Goal: Information Seeking & Learning: Find specific fact

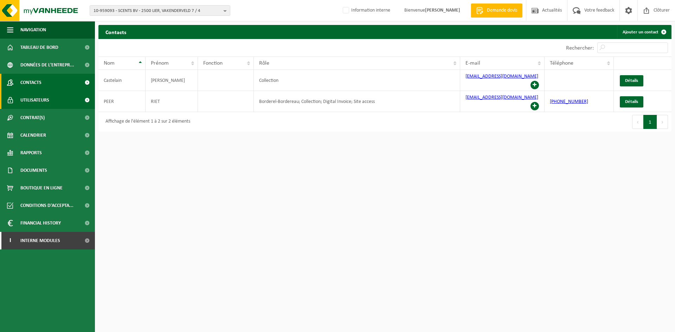
click at [50, 105] on link "Utilisateurs" at bounding box center [47, 100] width 95 height 18
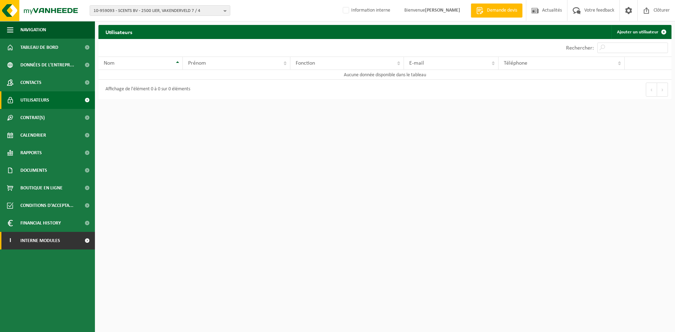
click at [39, 241] on span "Interne modules" at bounding box center [40, 241] width 40 height 18
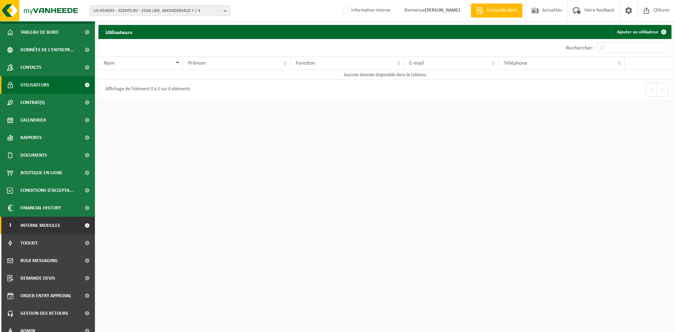
scroll to position [23, 0]
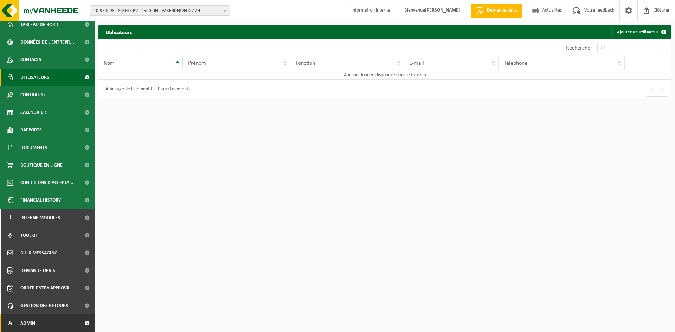
click at [24, 321] on span "Admin" at bounding box center [27, 324] width 15 height 18
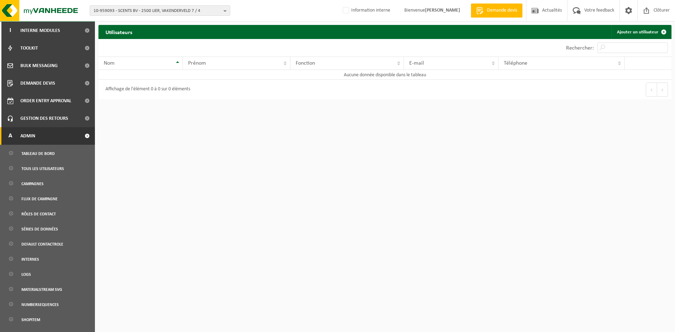
scroll to position [266, 0]
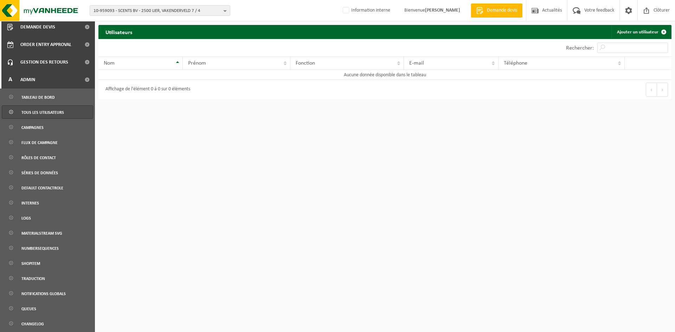
click at [56, 114] on span "Tous les utilisateurs" at bounding box center [42, 112] width 43 height 13
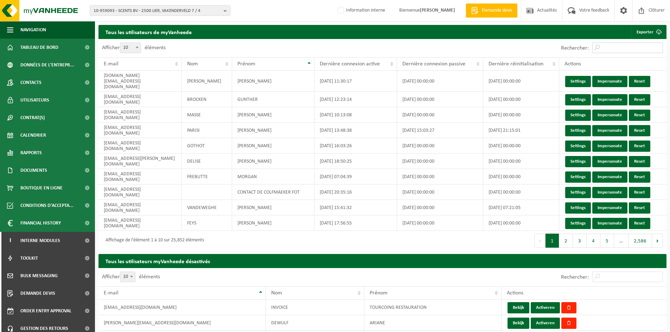
click at [612, 46] on input "Rechercher:" at bounding box center [627, 48] width 71 height 11
drag, startPoint x: 140, startPoint y: 96, endPoint x: 104, endPoint y: 96, distance: 35.5
click at [104, 96] on td "102@telenet.be" at bounding box center [139, 99] width 83 height 15
copy td "102@telenet.be"
drag, startPoint x: 317, startPoint y: 314, endPoint x: 366, endPoint y: 319, distance: 48.5
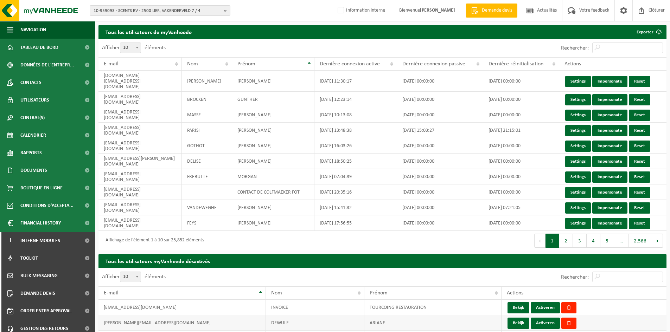
click at [366, 319] on tr "a.dewulf@chimay.com DEWULF ARIANE Bekijk Activeren" at bounding box center [382, 322] width 568 height 15
click at [627, 272] on input "Rechercher:" at bounding box center [627, 277] width 71 height 11
paste input "102@telenet.be"
type input "102@telenet.be"
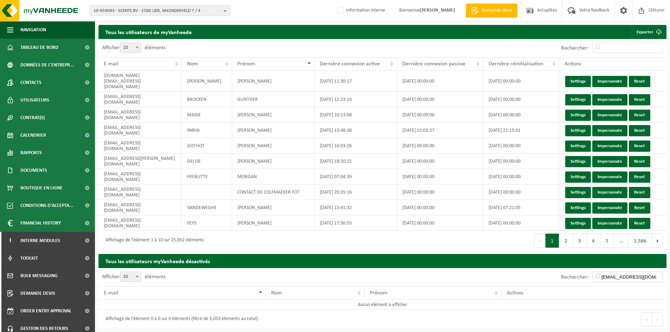
click at [657, 274] on input "102@telenet.be" at bounding box center [627, 277] width 71 height 11
click at [657, 272] on input "102@telenet.be" at bounding box center [627, 277] width 71 height 11
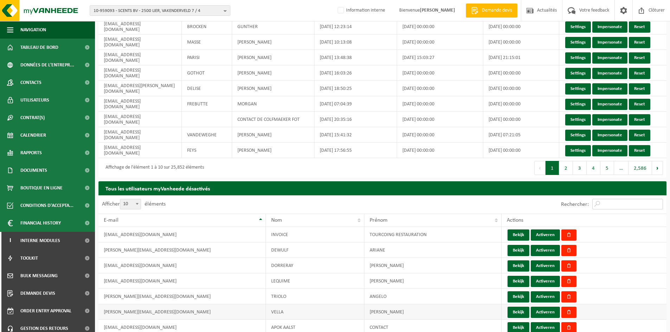
scroll to position [187, 0]
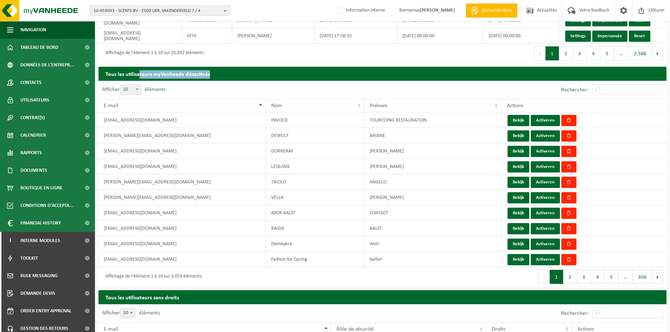
drag, startPoint x: 138, startPoint y: 67, endPoint x: 218, endPoint y: 69, distance: 80.5
click at [218, 69] on h2 "Tous les utilisateurs myVanheede désactivés" at bounding box center [382, 74] width 568 height 14
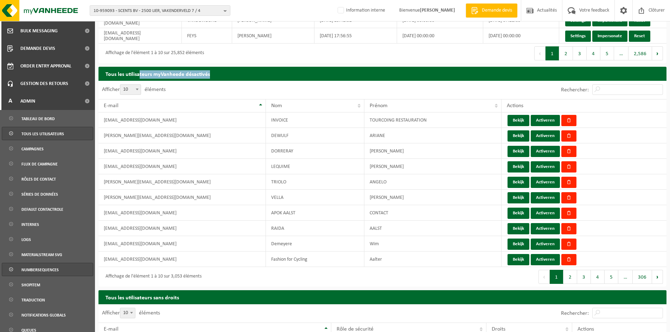
scroll to position [266, 0]
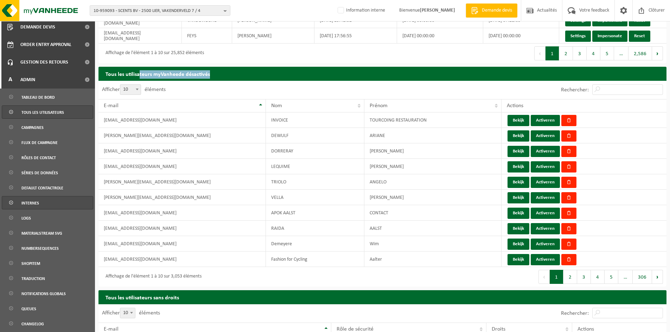
click at [48, 206] on link "Internes" at bounding box center [47, 202] width 91 height 13
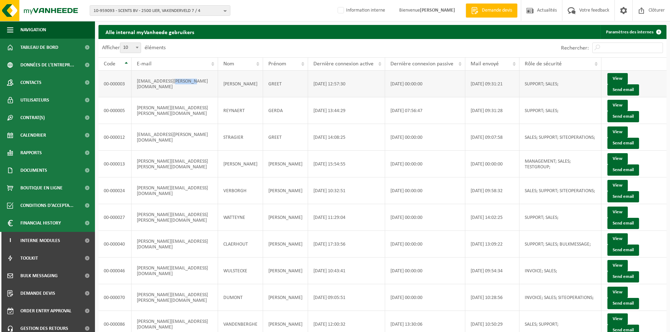
drag, startPoint x: 176, startPoint y: 80, endPoint x: 202, endPoint y: 81, distance: 26.0
click at [202, 81] on td "[EMAIL_ADDRESS][PERSON_NAME][DOMAIN_NAME]" at bounding box center [174, 84] width 86 height 27
drag, startPoint x: 165, startPoint y: 75, endPoint x: 186, endPoint y: 78, distance: 21.6
click at [186, 78] on td "greet.ramon@vanheede.com" at bounding box center [174, 84] width 86 height 27
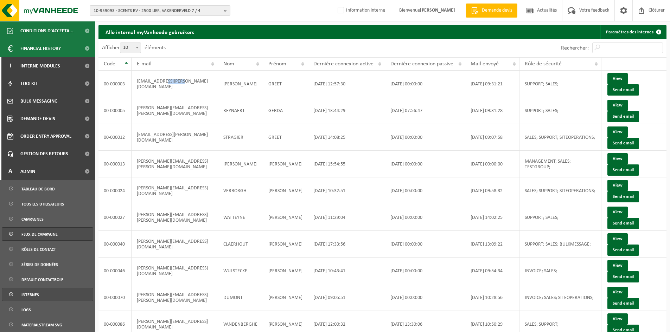
scroll to position [187, 0]
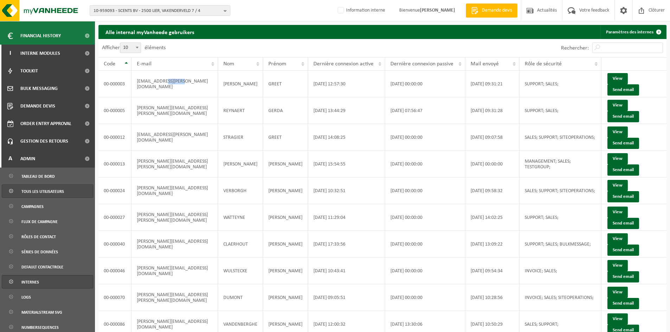
click at [60, 189] on span "Tous les utilisateurs" at bounding box center [42, 191] width 43 height 13
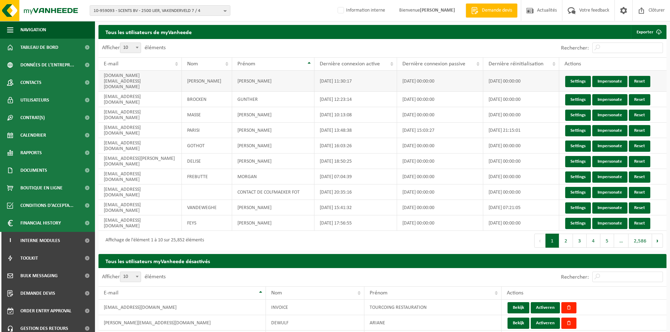
drag, startPoint x: 402, startPoint y: 77, endPoint x: 445, endPoint y: 83, distance: 43.3
click at [445, 83] on td "[DATE] 00:00:00" at bounding box center [440, 81] width 86 height 21
click at [343, 76] on td "2022-07-27 11:30:17" at bounding box center [355, 81] width 83 height 21
drag, startPoint x: 321, startPoint y: 79, endPoint x: 378, endPoint y: 82, distance: 56.7
click at [378, 82] on td "2022-07-27 11:30:17" at bounding box center [355, 81] width 83 height 21
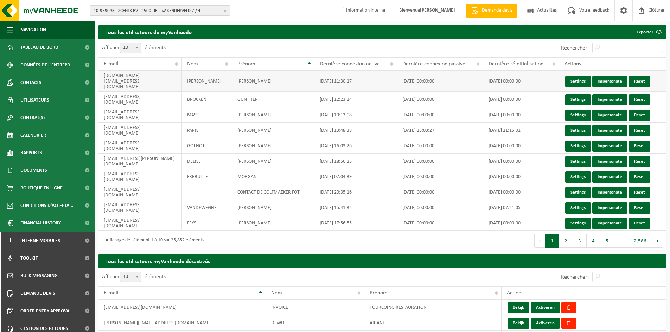
click at [377, 76] on td "2022-07-27 11:30:17" at bounding box center [355, 81] width 83 height 21
drag, startPoint x: 319, startPoint y: 79, endPoint x: 366, endPoint y: 81, distance: 47.2
click at [366, 81] on td "2022-07-27 11:30:17" at bounding box center [355, 81] width 83 height 21
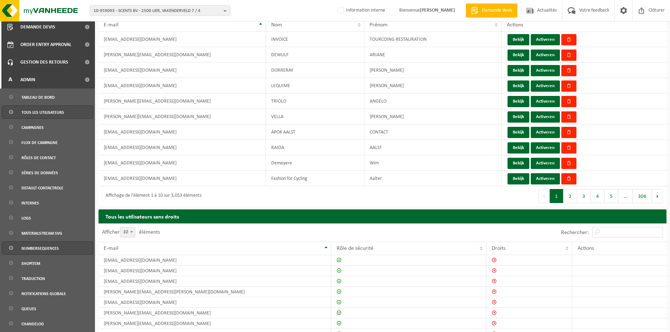
scroll to position [309, 0]
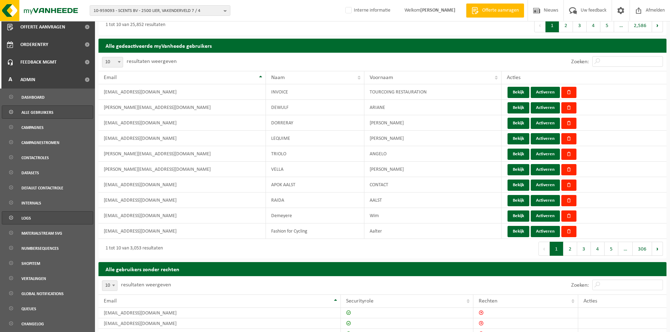
scroll to position [281, 0]
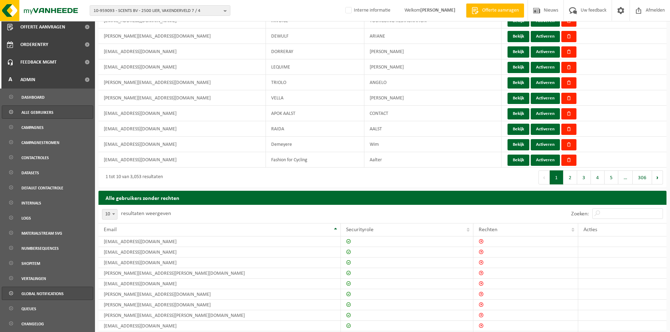
click at [63, 292] on span "Global notifications" at bounding box center [42, 293] width 42 height 13
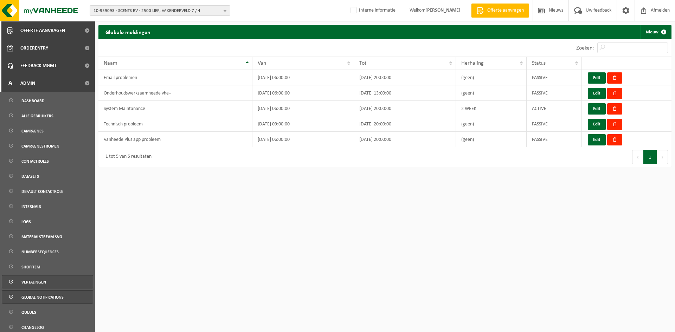
scroll to position [266, 0]
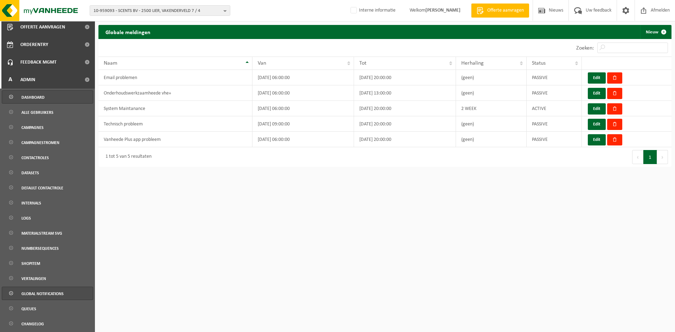
click at [62, 95] on link "Dashboard" at bounding box center [47, 96] width 91 height 13
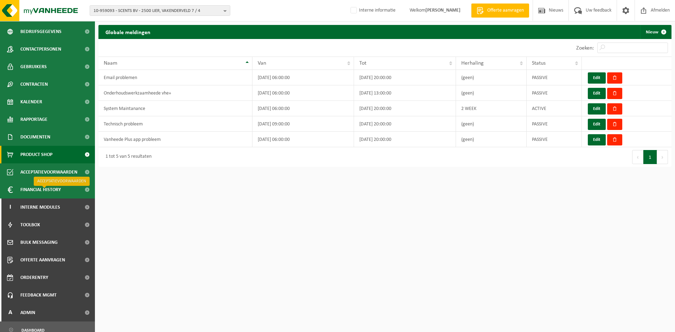
scroll to position [0, 0]
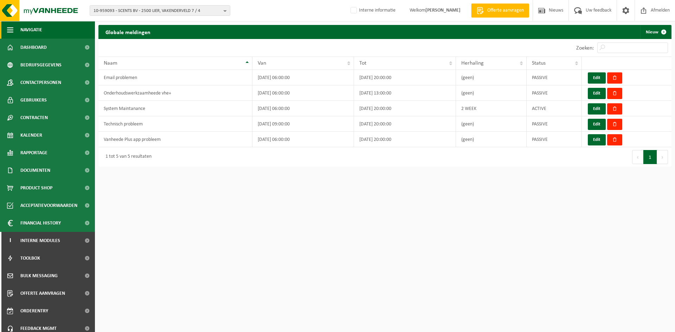
click at [48, 32] on button "Navigatie" at bounding box center [47, 30] width 95 height 18
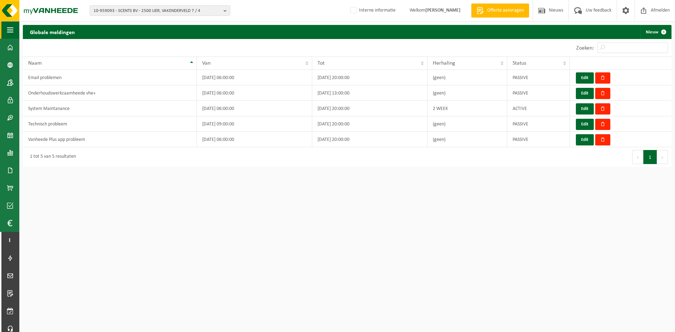
click at [10, 25] on span "button" at bounding box center [10, 30] width 6 height 18
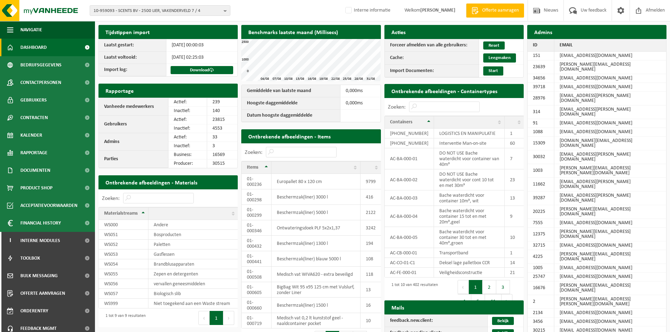
click at [47, 50] on link "Dashboard" at bounding box center [47, 48] width 95 height 18
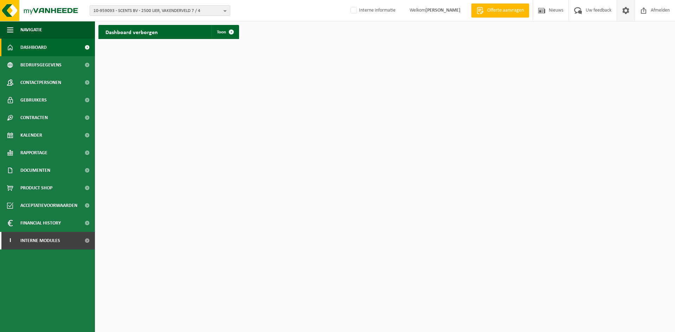
click at [625, 11] on span at bounding box center [625, 10] width 11 height 21
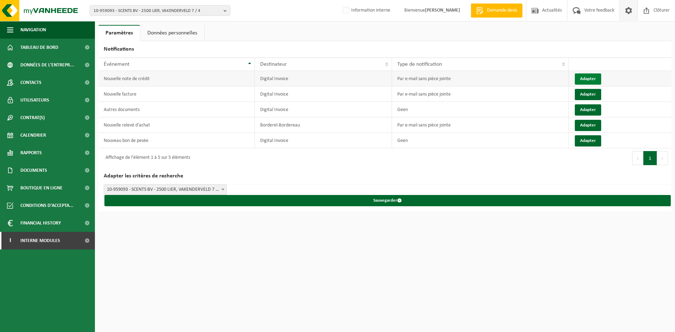
click at [591, 82] on button "Adapter" at bounding box center [588, 78] width 26 height 11
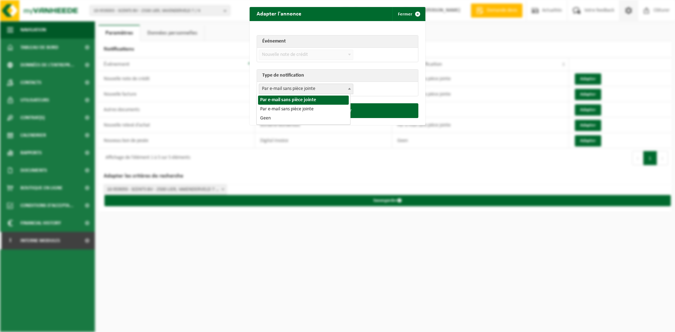
click at [342, 91] on span "Par e-mail sans pièce jointe" at bounding box center [306, 89] width 94 height 10
click at [458, 158] on div "Adapter l'annonce Fermer Événement Nouvelle facture Nouvelle note de crédit Aut…" at bounding box center [337, 166] width 675 height 332
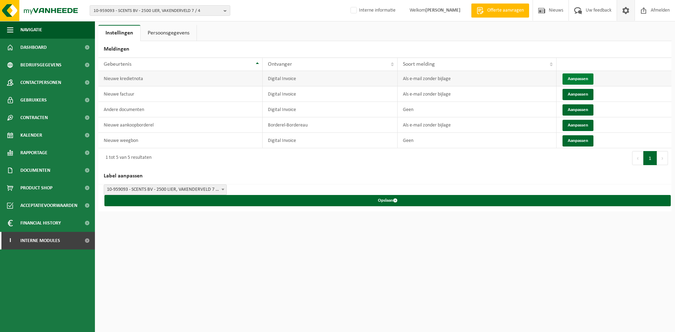
click at [574, 78] on button "Aanpassen" at bounding box center [577, 78] width 31 height 11
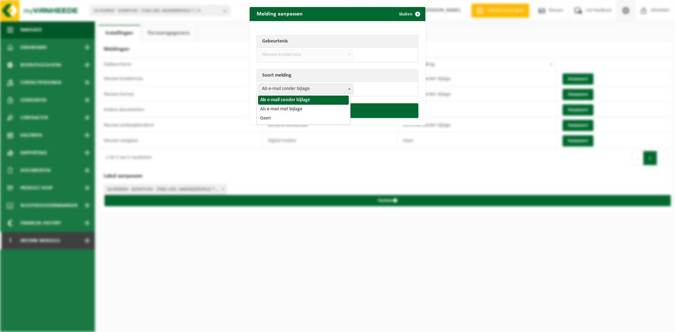
click at [332, 90] on span "Als e-mail zonder bijlage" at bounding box center [306, 89] width 94 height 10
click at [514, 227] on div "Melding aanpassen Sluiten Gebeurtenis Nieuwe factuur Nieuwe kredietnota Andere …" at bounding box center [337, 166] width 675 height 332
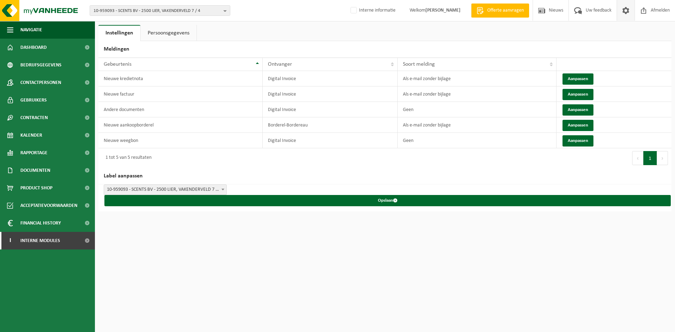
click at [628, 9] on span at bounding box center [625, 10] width 11 height 21
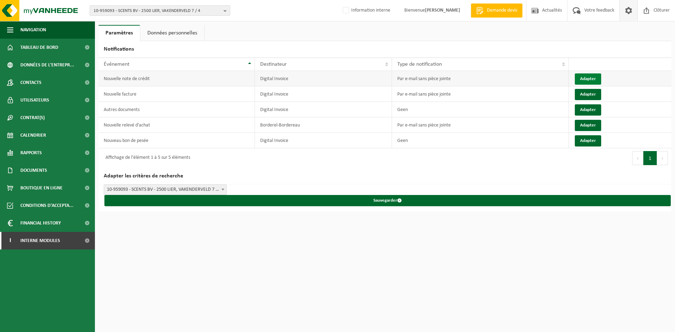
click at [585, 80] on button "Adapter" at bounding box center [588, 78] width 26 height 11
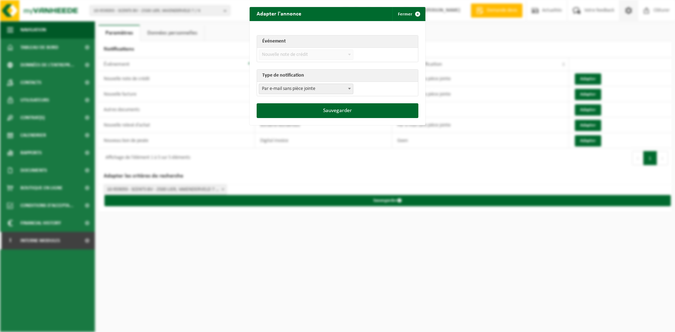
click at [324, 93] on span "Par e-mail sans pièce jointe" at bounding box center [306, 89] width 94 height 10
click at [422, 7] on div "Adapter l'annonce Fermer" at bounding box center [338, 14] width 176 height 14
click at [411, 13] on span "submit" at bounding box center [418, 14] width 14 height 14
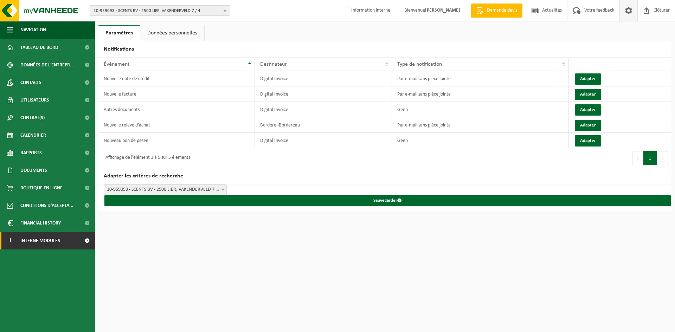
click at [29, 240] on span "Interne modules" at bounding box center [40, 241] width 40 height 18
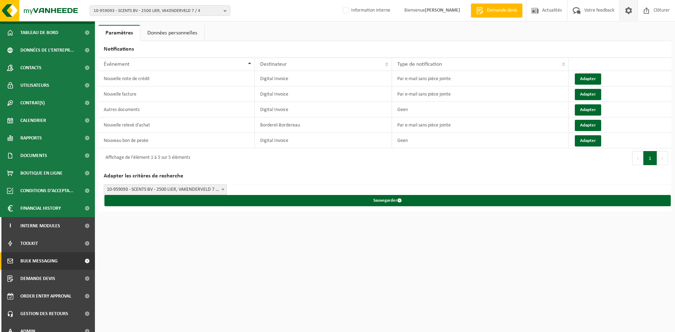
scroll to position [23, 0]
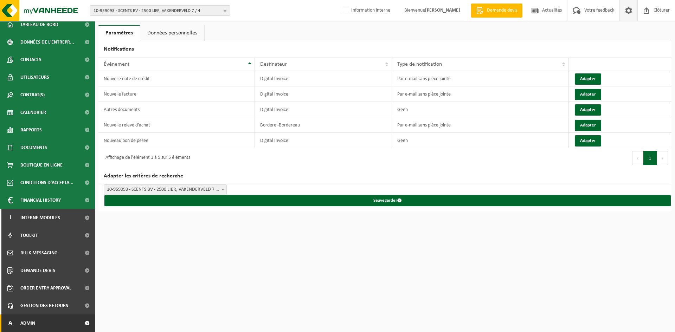
click at [38, 325] on link "A Admin" at bounding box center [47, 324] width 95 height 18
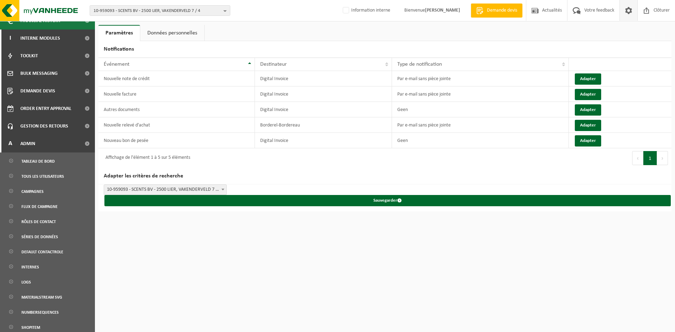
scroll to position [266, 0]
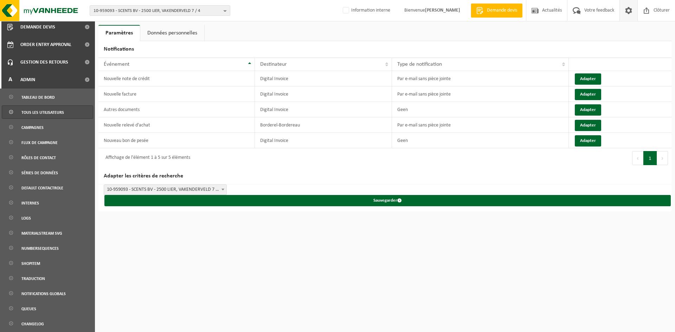
click at [47, 111] on span "Tous les utilisateurs" at bounding box center [42, 112] width 43 height 13
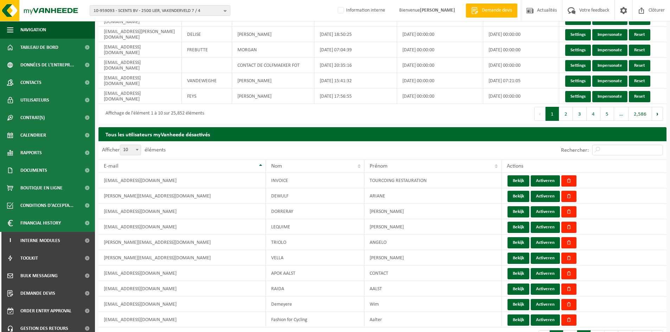
scroll to position [187, 0]
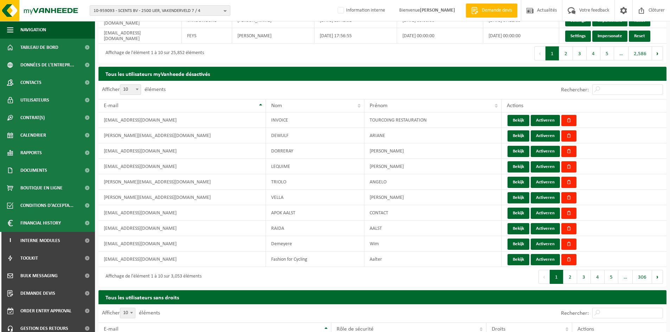
click at [270, 8] on div "10-959093 - SCENTS BV - 2500 LIER, VAKENDERVELD 7 / 4 10-959093 - SCENTS BV - 2…" at bounding box center [335, 10] width 670 height 21
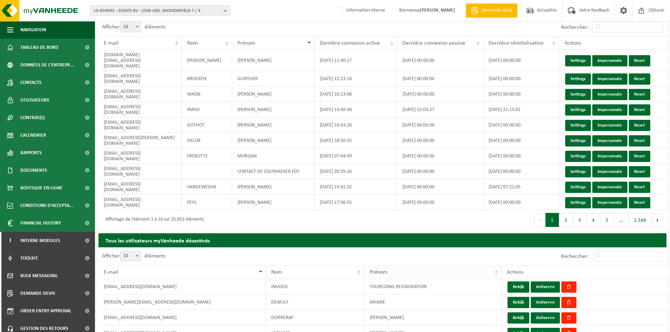
scroll to position [0, 0]
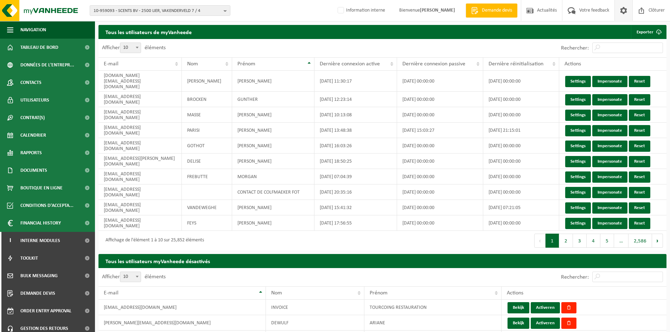
click at [626, 11] on span at bounding box center [623, 10] width 11 height 21
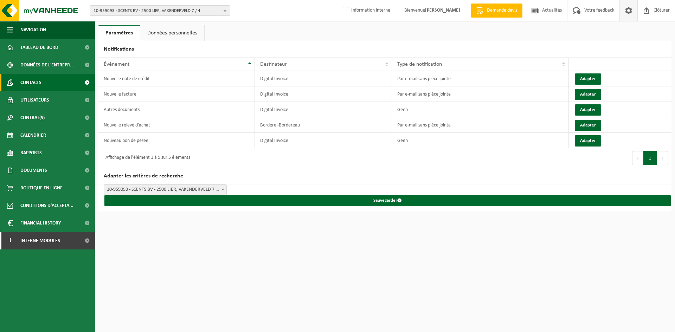
click at [56, 83] on link "Contacts" at bounding box center [47, 83] width 95 height 18
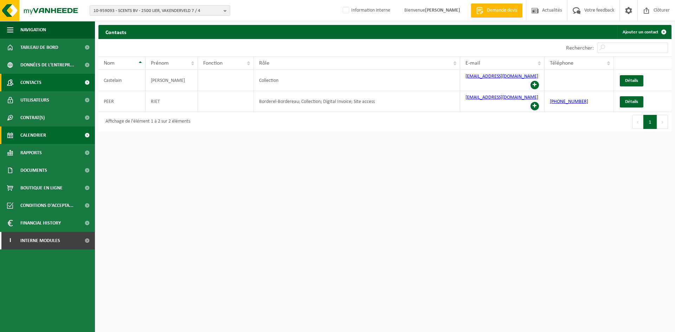
click at [40, 137] on span "Calendrier" at bounding box center [33, 136] width 26 height 18
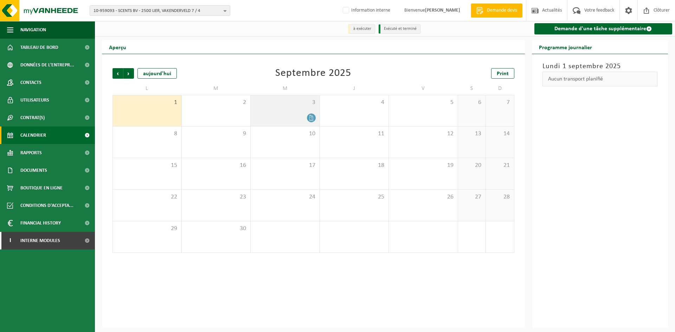
click at [292, 105] on span "3" at bounding box center [285, 103] width 62 height 8
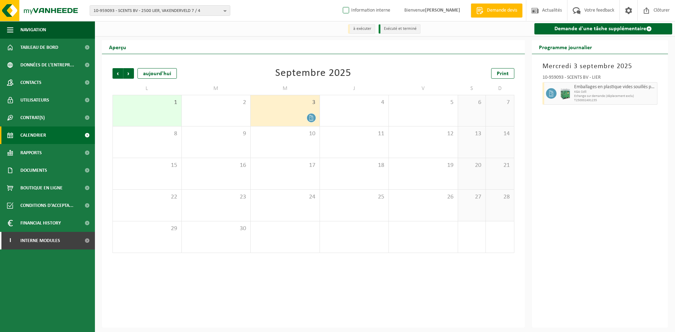
click at [341, 7] on label "Information interne" at bounding box center [365, 10] width 49 height 11
click at [340, 0] on input "Information interne" at bounding box center [340, 0] width 0 height 0
checkbox input "true"
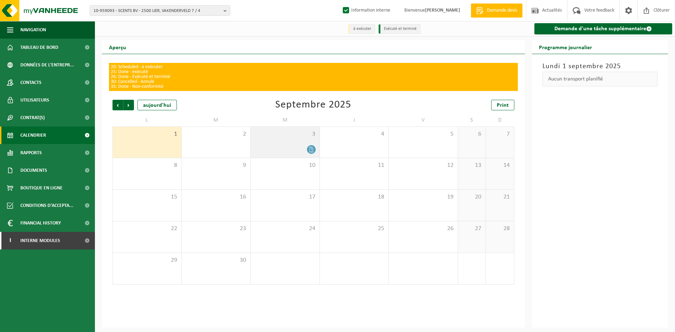
click at [295, 150] on div at bounding box center [285, 149] width 62 height 9
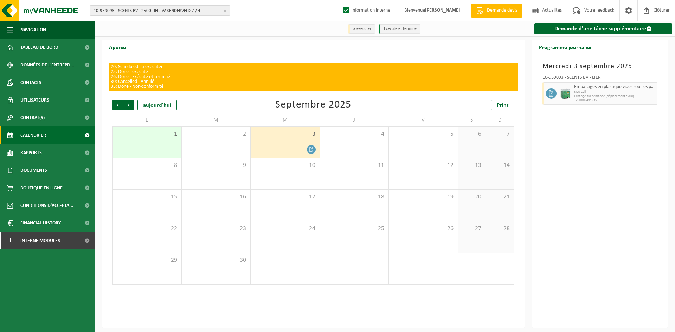
click at [111, 104] on div "Précédent Suivant aujourd'hui Septembre 2025 Print L M M J V S D 1 2 3 4 5 6 7 …" at bounding box center [313, 192] width 409 height 199
click at [117, 105] on span "Précédent" at bounding box center [117, 105] width 11 height 11
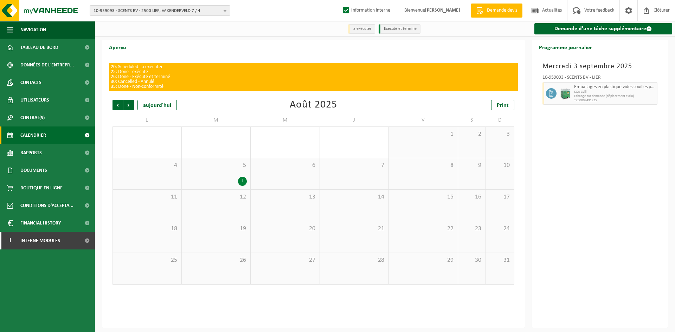
click at [225, 178] on div "1" at bounding box center [216, 181] width 62 height 9
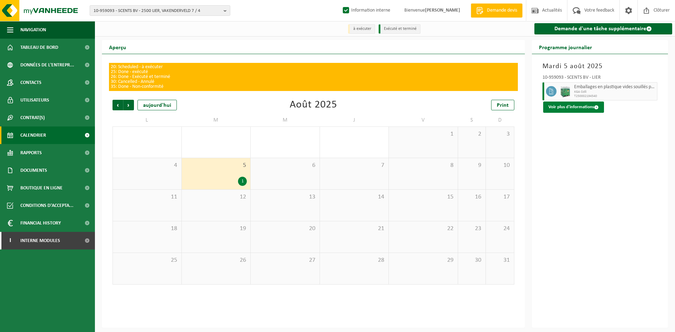
click at [571, 108] on button "Voir plus d'informations" at bounding box center [573, 107] width 61 height 11
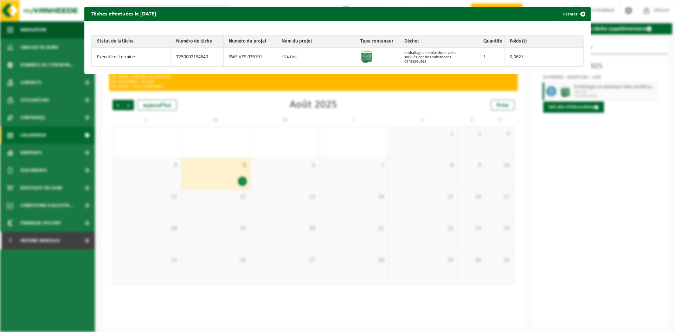
drag, startPoint x: 607, startPoint y: 152, endPoint x: 611, endPoint y: 80, distance: 71.8
click at [608, 150] on div "Tâches effectuées le 2025-08-05 Fermer Statut de la tâche Numéro de tâche Numér…" at bounding box center [337, 166] width 675 height 332
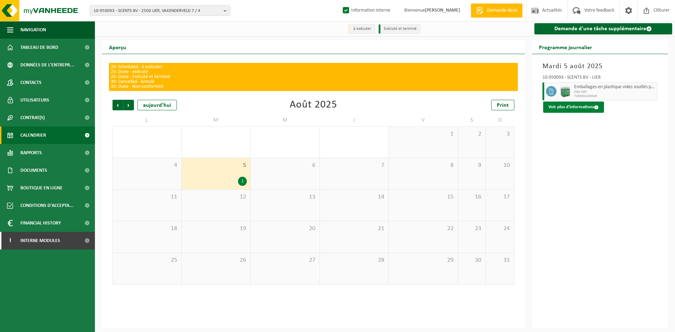
click at [586, 110] on button "Voir plus d'informations" at bounding box center [573, 107] width 61 height 11
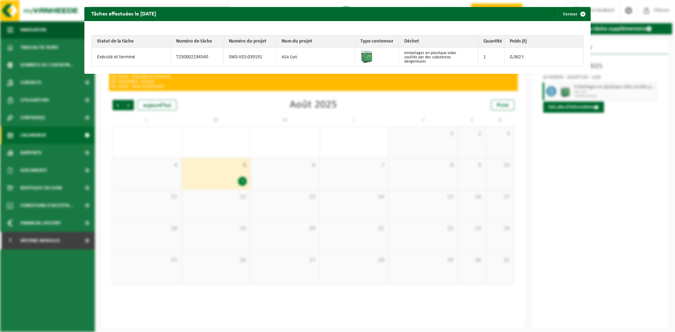
click at [230, 59] on td "SWS-VES-039191" at bounding box center [250, 57] width 53 height 19
drag, startPoint x: 227, startPoint y: 55, endPoint x: 262, endPoint y: 61, distance: 35.6
click at [262, 61] on td "SWS-VES-039191" at bounding box center [250, 57] width 53 height 19
click at [558, 12] on button "Fermer" at bounding box center [574, 14] width 32 height 14
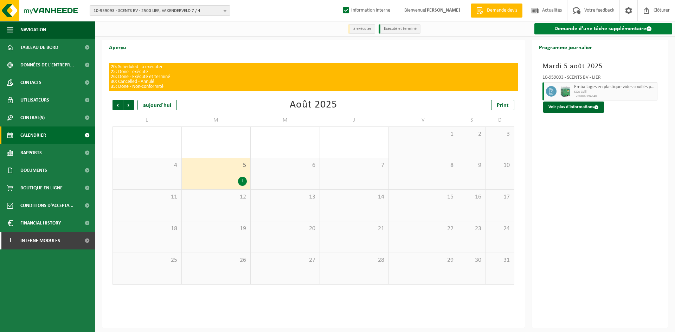
click at [639, 31] on link "Demande d'une tâche supplémentaire" at bounding box center [603, 28] width 138 height 11
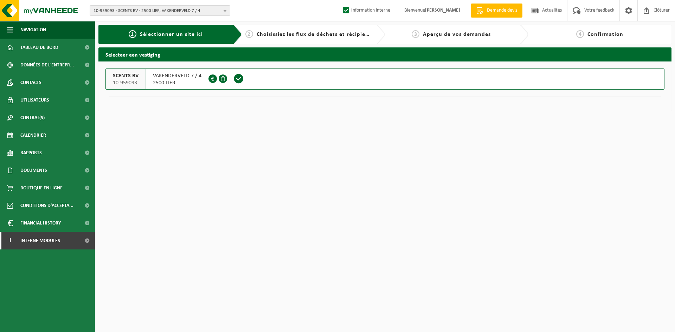
click at [157, 78] on span "VAKENDERVELD 7 / 4" at bounding box center [177, 75] width 49 height 7
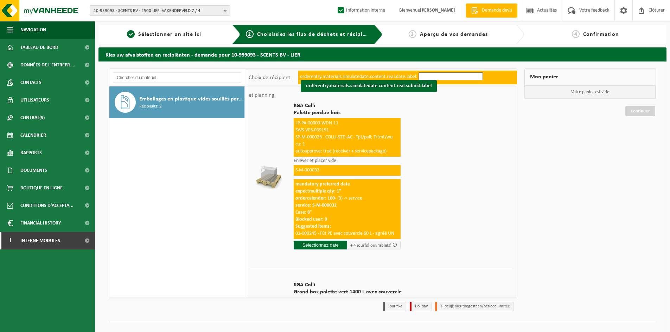
click at [336, 9] on label "Information interne" at bounding box center [360, 10] width 49 height 11
click at [335, 0] on input "Information interne" at bounding box center [335, 0] width 0 height 0
checkbox input "false"
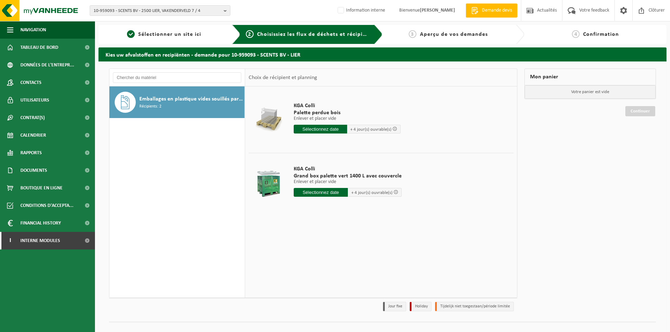
click at [277, 117] on div at bounding box center [268, 120] width 36 height 28
click at [300, 127] on input "text" at bounding box center [320, 129] width 53 height 9
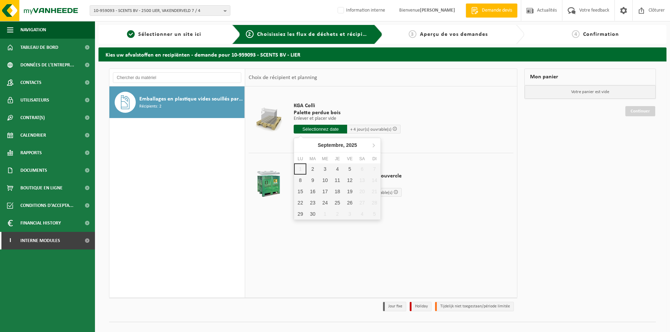
click at [259, 127] on div at bounding box center [268, 120] width 36 height 28
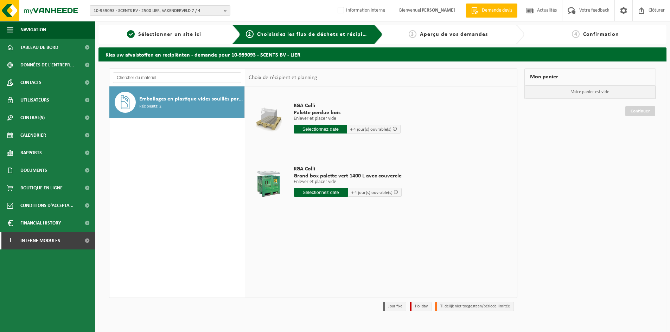
drag, startPoint x: 272, startPoint y: 171, endPoint x: 281, endPoint y: 183, distance: 14.6
click at [272, 174] on div at bounding box center [268, 183] width 36 height 28
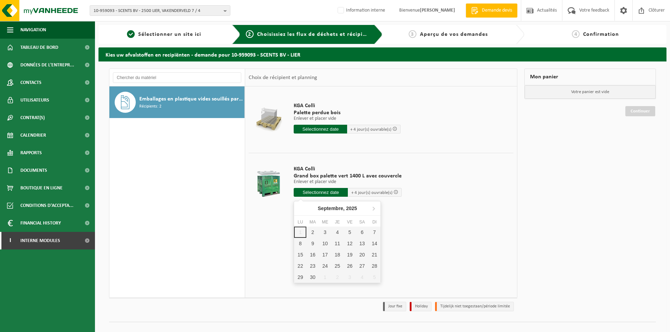
click at [311, 194] on input "text" at bounding box center [321, 192] width 54 height 9
click at [260, 193] on div at bounding box center [268, 183] width 36 height 28
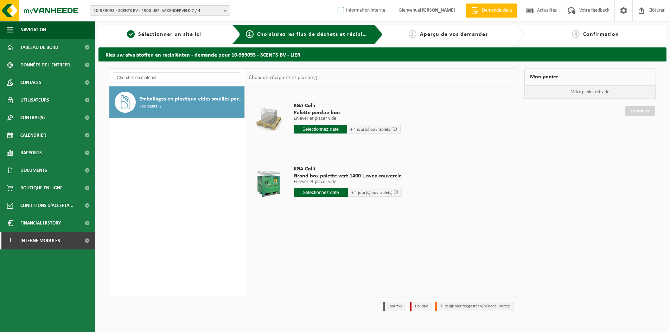
click at [336, 11] on label "Information interne" at bounding box center [360, 10] width 49 height 11
click at [335, 0] on input "Information interne" at bounding box center [335, 0] width 0 height 0
checkbox input "true"
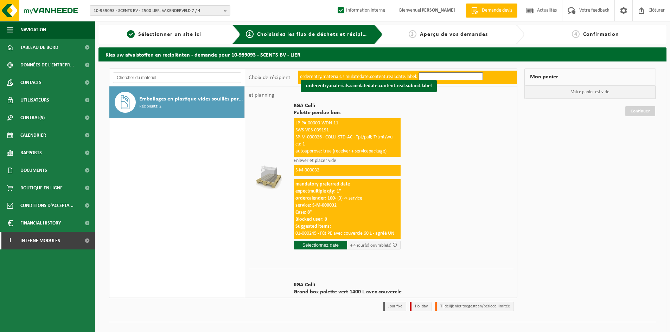
click at [163, 97] on span "Emballages en plastique vides souillés par des substances dangereuses" at bounding box center [190, 99] width 103 height 8
click at [304, 129] on span "SWS-VES-039191" at bounding box center [311, 130] width 33 height 5
drag, startPoint x: 294, startPoint y: 219, endPoint x: 328, endPoint y: 218, distance: 34.1
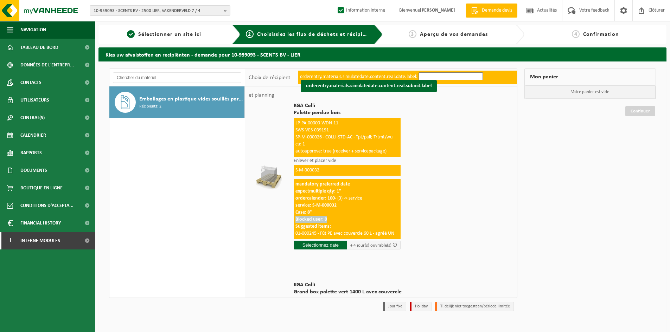
click at [328, 218] on div "mandatory preferred date expectmultiple qty: 1" ordercalender: 100 - (3) -> ser…" at bounding box center [347, 209] width 107 height 60
click at [326, 218] on div "mandatory preferred date expectmultiple qty: 1" ordercalender: 100 - (3) -> ser…" at bounding box center [347, 209] width 107 height 60
drag, startPoint x: 321, startPoint y: 219, endPoint x: 326, endPoint y: 219, distance: 4.6
click at [326, 219] on div "mandatory preferred date expectmultiple qty: 1" ordercalender: 100 - (3) -> ser…" at bounding box center [347, 209] width 107 height 60
click at [306, 219] on strong "Blocked user: 0" at bounding box center [311, 219] width 32 height 5
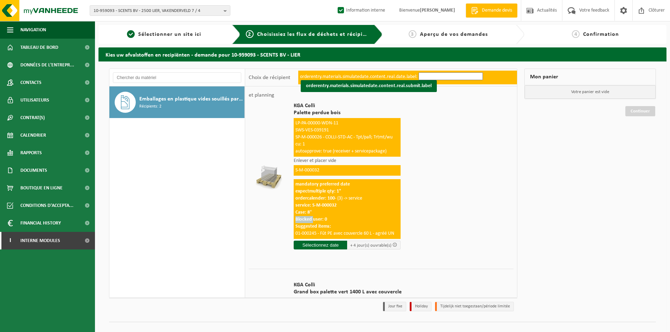
click at [306, 219] on strong "Blocked user: 0" at bounding box center [311, 219] width 32 height 5
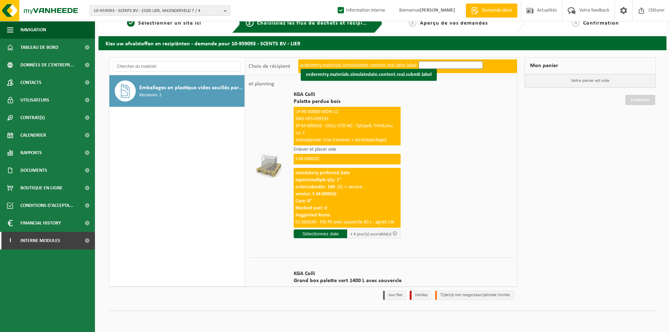
click at [336, 11] on label "Information interne" at bounding box center [360, 10] width 49 height 11
click at [335, 0] on input "Information interne" at bounding box center [335, 0] width 0 height 0
checkbox input "false"
click at [42, 166] on span "Documents" at bounding box center [33, 171] width 27 height 18
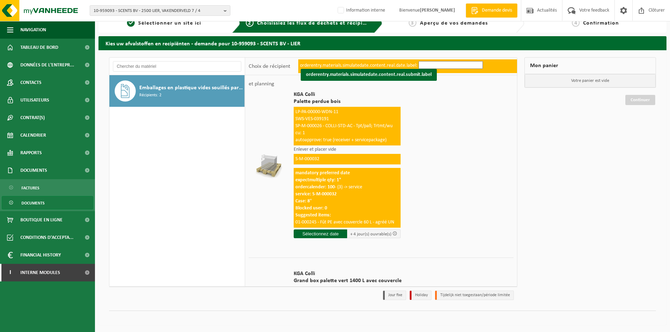
click at [45, 202] on link "Documents" at bounding box center [47, 202] width 91 height 13
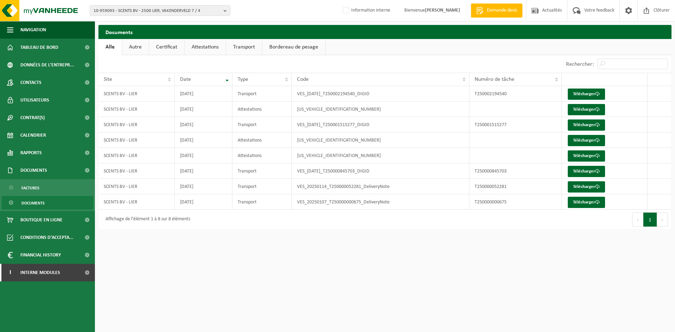
click at [167, 44] on link "Certificat" at bounding box center [166, 47] width 35 height 16
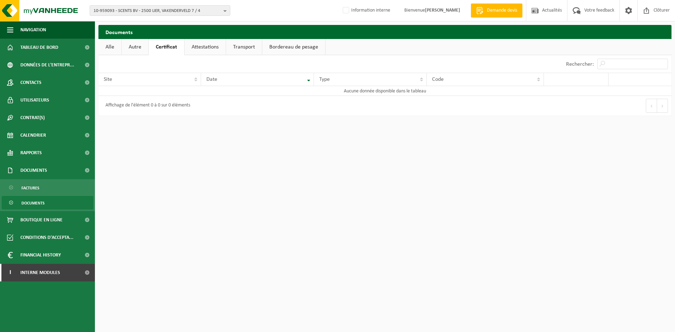
click at [214, 46] on link "Attestations" at bounding box center [205, 47] width 41 height 16
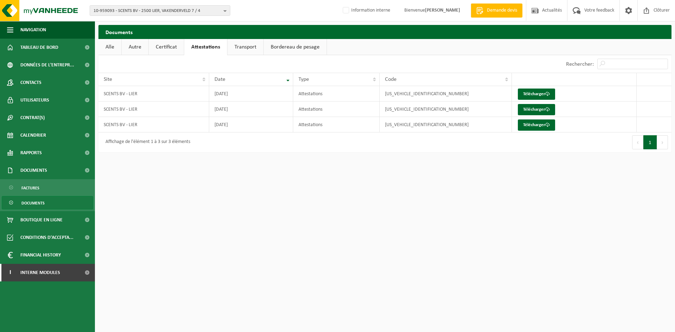
click at [251, 44] on link "Transport" at bounding box center [245, 47] width 36 height 16
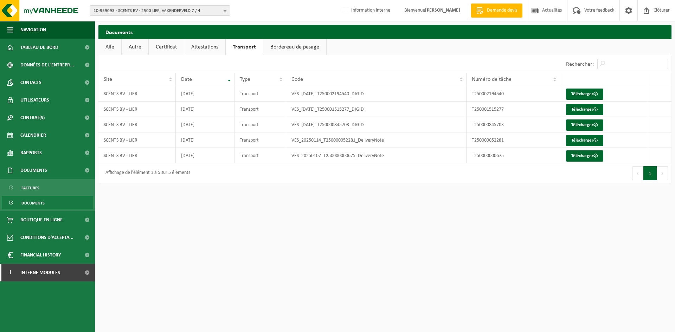
click at [279, 44] on link "Bordereau de pesage" at bounding box center [294, 47] width 63 height 16
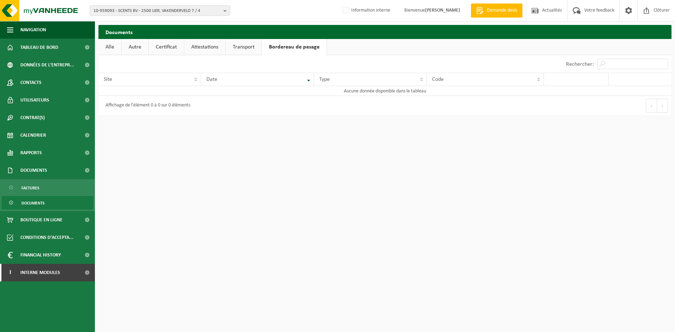
click at [249, 45] on link "Transport" at bounding box center [244, 47] width 36 height 16
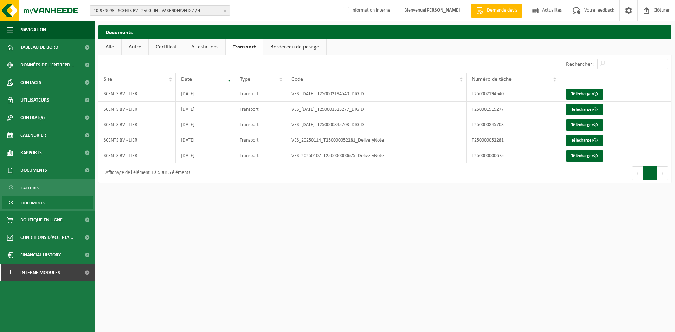
click at [206, 51] on link "Attestations" at bounding box center [204, 47] width 41 height 16
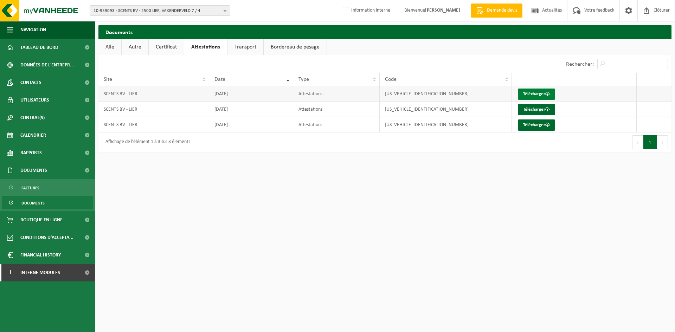
click at [540, 95] on link "Télécharger" at bounding box center [536, 94] width 37 height 11
click at [539, 113] on link "Télécharger" at bounding box center [536, 109] width 37 height 11
click at [45, 269] on span "Interne modules" at bounding box center [40, 273] width 40 height 18
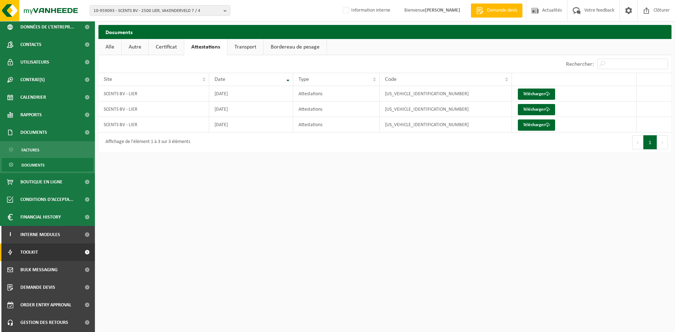
scroll to position [55, 0]
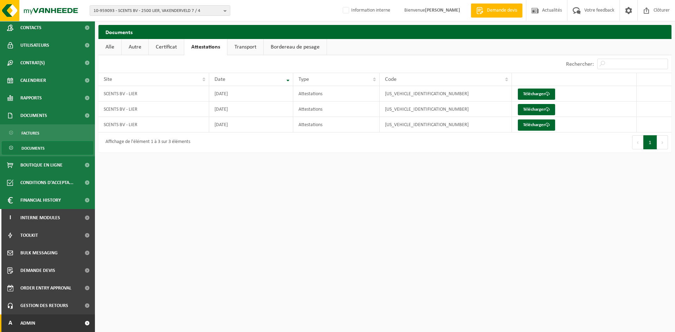
click at [35, 325] on span "Admin" at bounding box center [27, 324] width 15 height 18
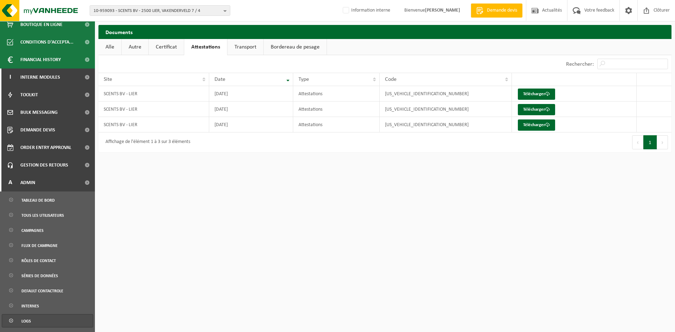
scroll to position [298, 0]
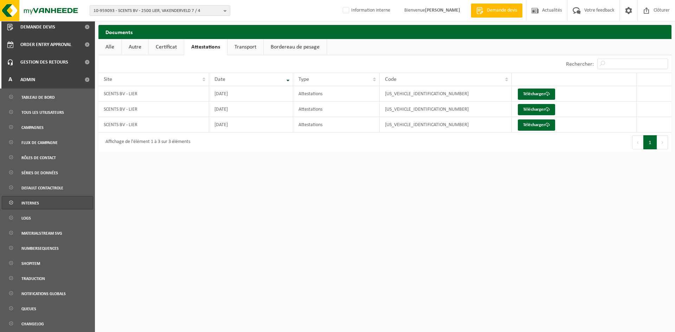
click at [43, 204] on link "Internes" at bounding box center [47, 202] width 91 height 13
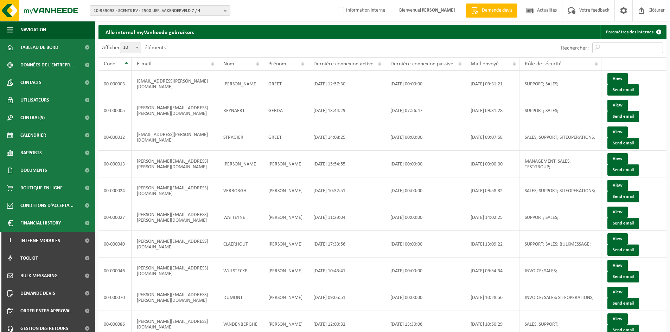
click at [614, 47] on input "Rechercher:" at bounding box center [627, 48] width 71 height 11
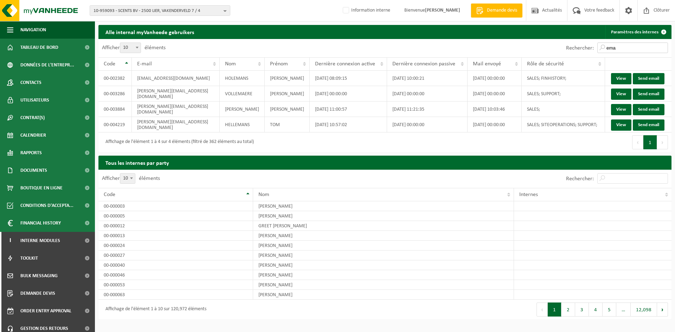
drag, startPoint x: 623, startPoint y: 49, endPoint x: 596, endPoint y: 49, distance: 26.7
click at [596, 49] on div "Rechercher: ema" at bounding box center [616, 48] width 109 height 18
type input "r"
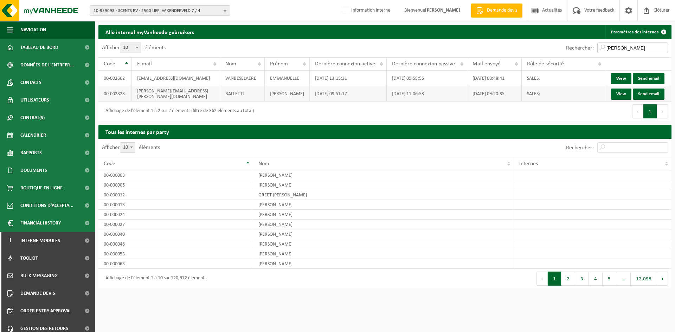
type input "[PERSON_NAME]"
click at [208, 102] on td "[PERSON_NAME][EMAIL_ADDRESS][PERSON_NAME][DOMAIN_NAME]" at bounding box center [176, 93] width 88 height 15
drag, startPoint x: 214, startPoint y: 111, endPoint x: 130, endPoint y: 111, distance: 83.7
click at [130, 102] on tr "00-002823 [PERSON_NAME][EMAIL_ADDRESS][PERSON_NAME][DOMAIN_NAME] [PERSON_NAME] …" at bounding box center [384, 93] width 573 height 15
copy tr "[PERSON_NAME][EMAIL_ADDRESS][PERSON_NAME][DOMAIN_NAME]"
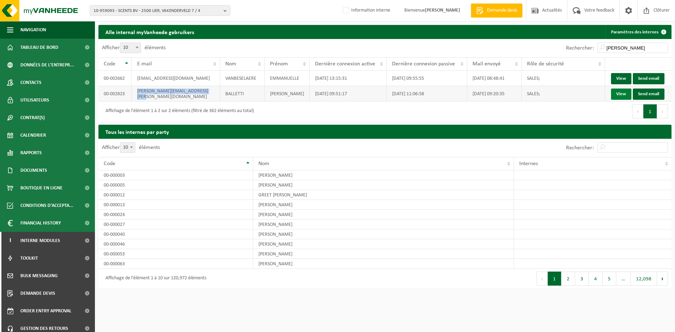
click at [622, 100] on link "View" at bounding box center [621, 94] width 20 height 11
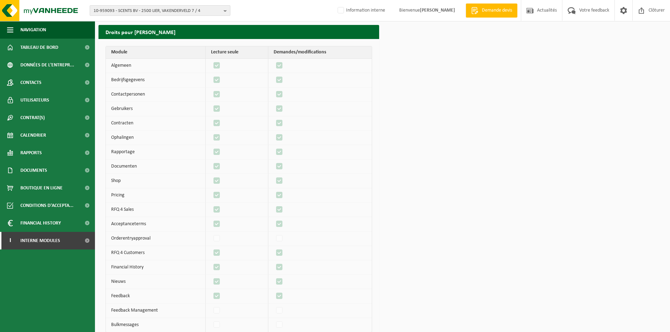
click at [159, 9] on span "10-959093 - SCENTS BV - 2500 LIER, VAKENDERVELD 7 / 4" at bounding box center [157, 11] width 127 height 11
click at [276, 4] on div "10-959093 - SCENTS BV - 2500 LIER, VAKENDERVELD 7 / 4 10-959093 - SCENTS BV - 2…" at bounding box center [335, 10] width 670 height 21
click at [132, 9] on span "10-959093 - SCENTS BV - 2500 LIER, VAKENDERVELD 7 / 4" at bounding box center [157, 11] width 127 height 11
paste input "[PERSON_NAME][EMAIL_ADDRESS][PERSON_NAME][DOMAIN_NAME]"
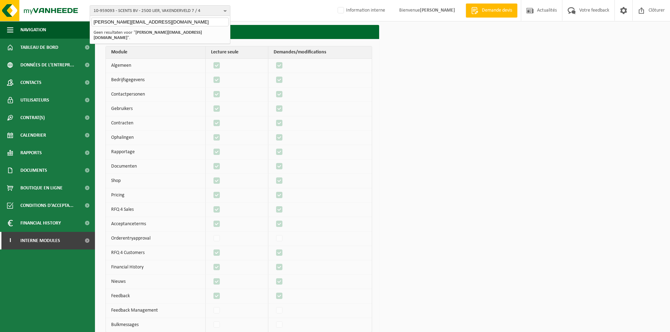
drag, startPoint x: 189, startPoint y: 18, endPoint x: 95, endPoint y: 28, distance: 94.8
click at [103, 28] on div "emmanuella.balletti@vanheede.com 10-959093 - SCENTS BV - 2500 LIER, VAKENDERVEL…" at bounding box center [160, 30] width 141 height 28
type input "emmanuella.balletti@vanheede.com"
click at [302, 22] on div "10-959093 - SCENTS BV - 2500 LIER, VAKENDERVELD 7 / 4 emmanuella.balletti@vanhe…" at bounding box center [335, 194] width 670 height 389
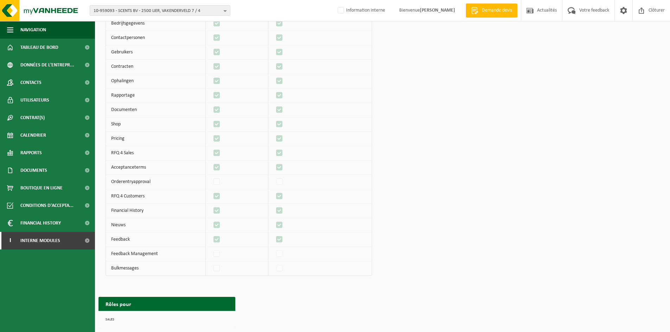
click at [580, 240] on div "Droits pour EMMANUELLA BALLETTI Module Lecture seule Demandes/modifications Alg…" at bounding box center [382, 150] width 575 height 364
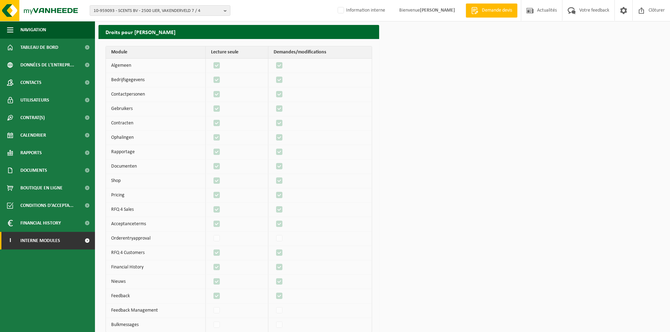
click at [49, 246] on span "Interne modules" at bounding box center [40, 241] width 40 height 18
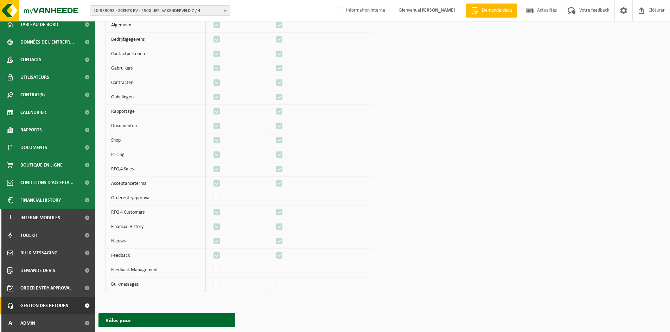
scroll to position [57, 0]
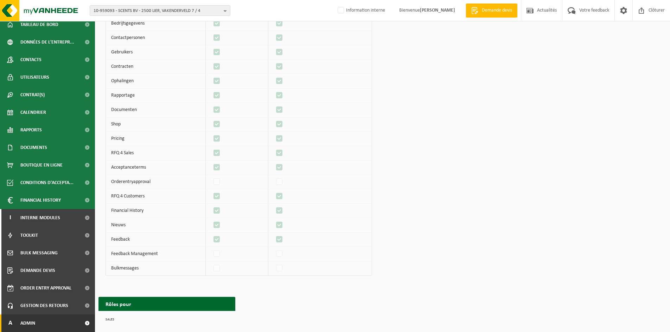
click at [51, 324] on link "A Admin" at bounding box center [47, 324] width 95 height 18
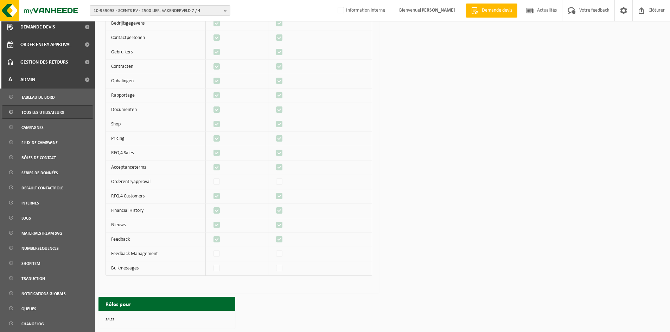
click at [50, 113] on span "Tous les utilisateurs" at bounding box center [42, 112] width 43 height 13
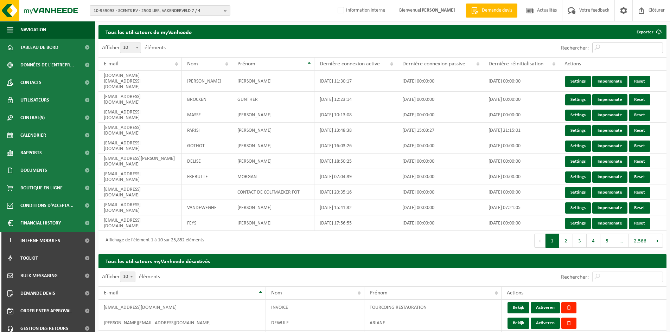
click at [615, 46] on input "Rechercher:" at bounding box center [627, 48] width 71 height 11
paste input "[PERSON_NAME][EMAIL_ADDRESS][PERSON_NAME][DOMAIN_NAME]"
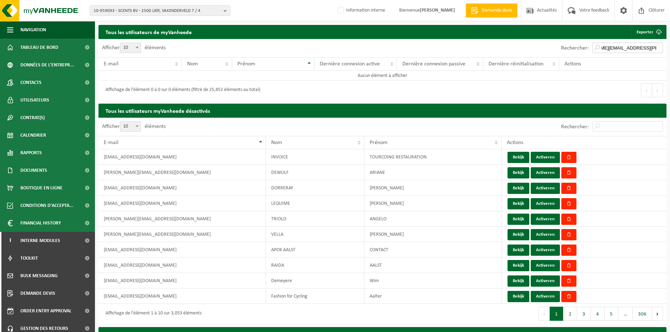
click at [606, 48] on input "[PERSON_NAME][EMAIL_ADDRESS][PERSON_NAME][DOMAIN_NAME]" at bounding box center [627, 48] width 71 height 11
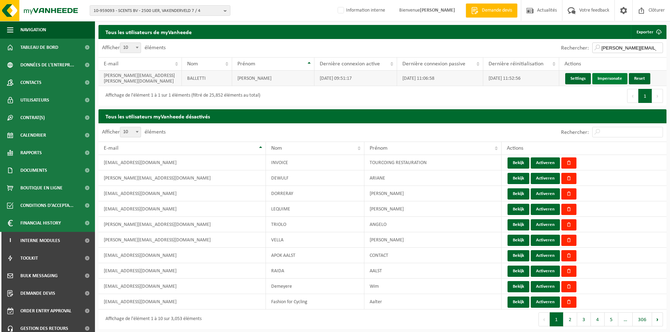
type input "[PERSON_NAME][EMAIL_ADDRESS][PERSON_NAME][DOMAIN_NAME]"
click at [601, 80] on link "Impersonate" at bounding box center [609, 78] width 35 height 11
click at [43, 101] on span "Utilisateurs" at bounding box center [34, 100] width 29 height 18
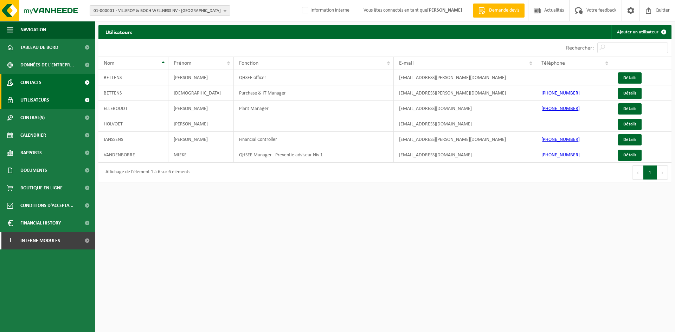
click at [37, 88] on span "Contacts" at bounding box center [30, 83] width 21 height 18
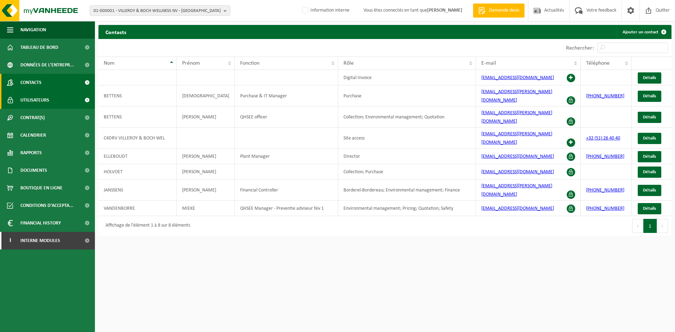
click at [66, 98] on link "Utilisateurs" at bounding box center [47, 100] width 95 height 18
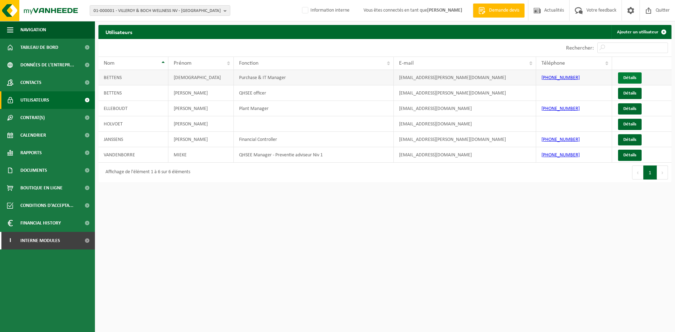
click at [631, 79] on link "Détails" at bounding box center [630, 77] width 24 height 11
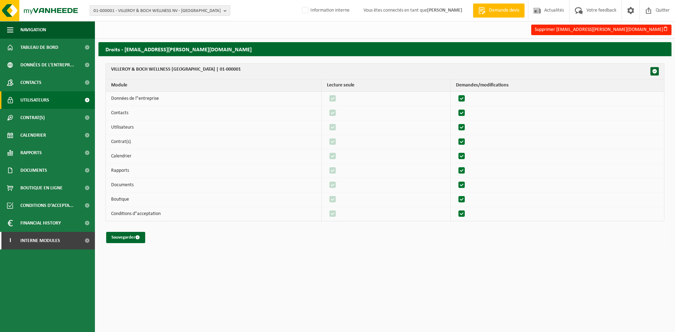
click at [28, 96] on span "Utilisateurs" at bounding box center [34, 100] width 29 height 18
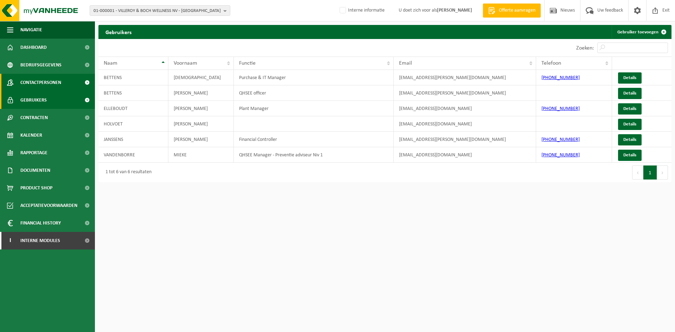
click at [47, 85] on span "Contactpersonen" at bounding box center [40, 83] width 41 height 18
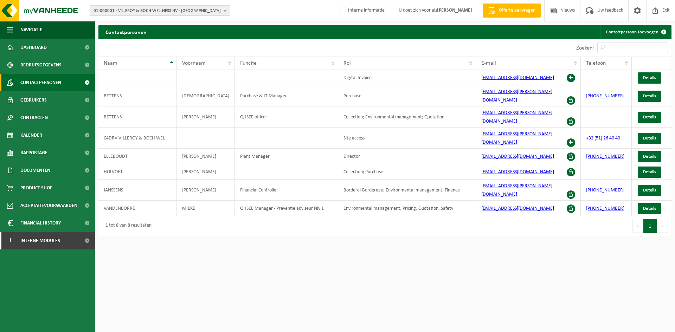
click at [46, 91] on span "Contactpersonen" at bounding box center [40, 83] width 41 height 18
click at [656, 79] on span "Details" at bounding box center [649, 78] width 13 height 5
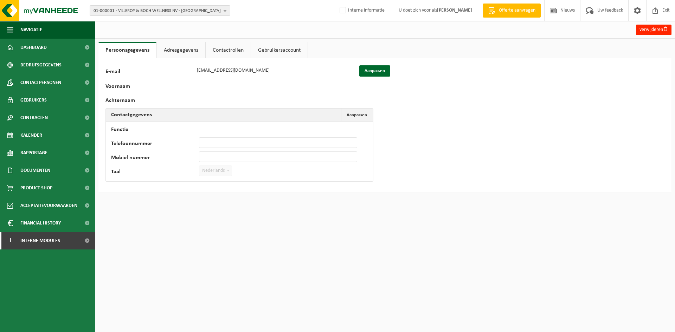
click at [161, 51] on link "Adresgegevens" at bounding box center [181, 50] width 49 height 16
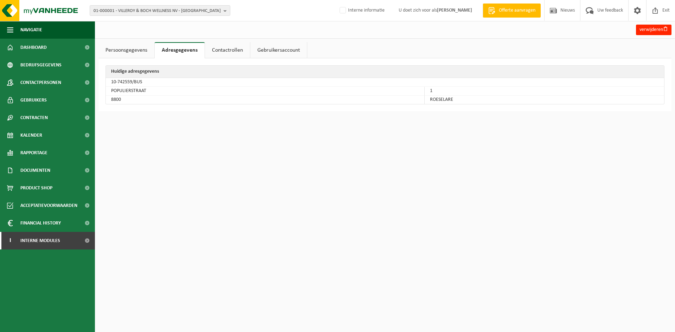
click at [231, 51] on link "Contactrollen" at bounding box center [227, 50] width 45 height 16
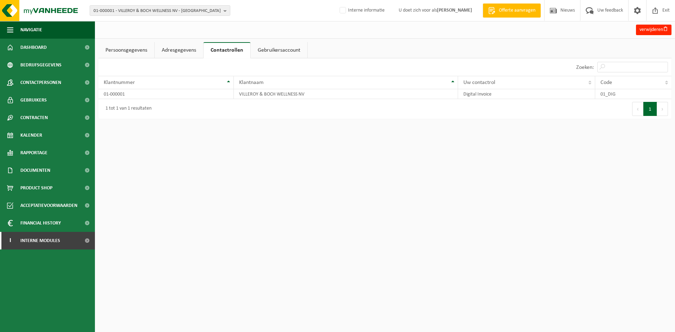
click at [274, 46] on link "Gebruikersaccount" at bounding box center [279, 50] width 57 height 16
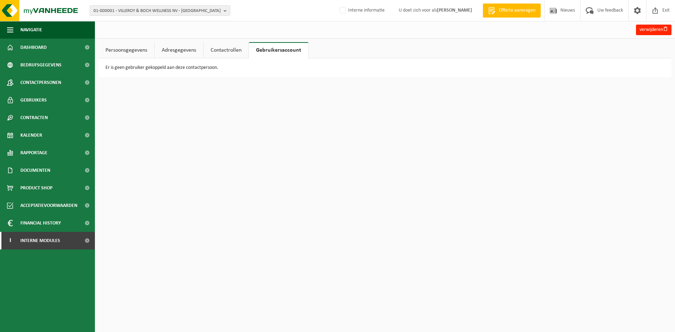
click at [112, 49] on link "Persoonsgegevens" at bounding box center [126, 50] width 56 height 16
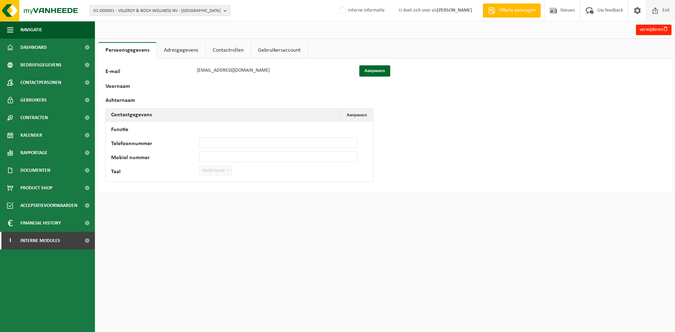
click at [657, 9] on span at bounding box center [655, 10] width 11 height 21
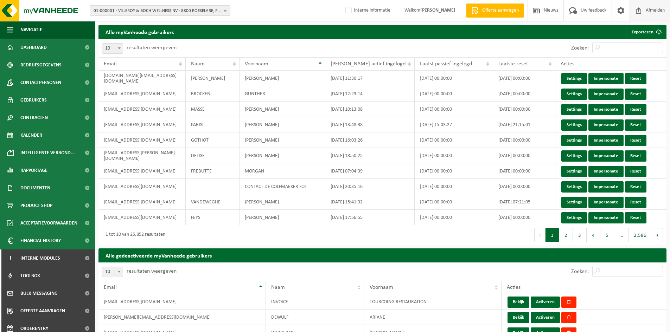
click at [650, 3] on span "Afmelden" at bounding box center [655, 10] width 22 height 21
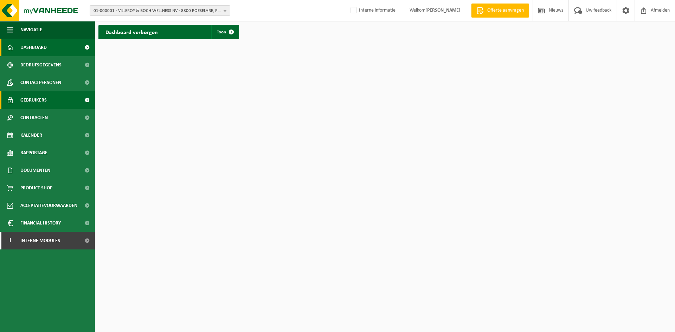
click at [48, 94] on link "Gebruikers" at bounding box center [47, 100] width 95 height 18
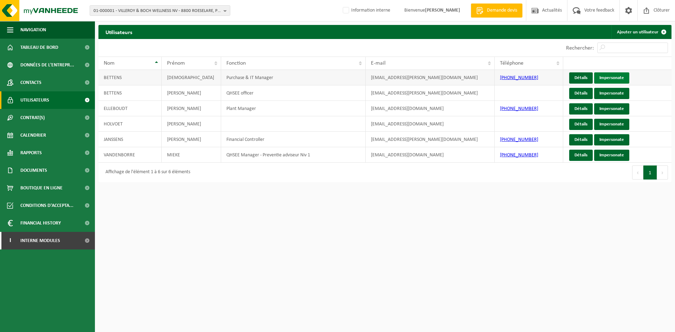
click at [618, 79] on link "Impersonate" at bounding box center [611, 77] width 35 height 11
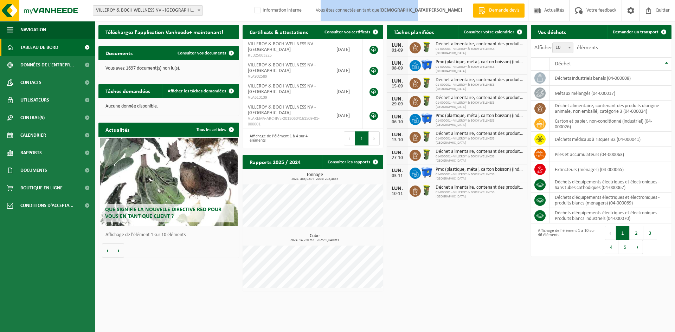
drag, startPoint x: 364, startPoint y: 11, endPoint x: 473, endPoint y: 81, distance: 129.0
click at [461, 10] on span "Vous êtes connectés en tant que [DEMOGRAPHIC_DATA][PERSON_NAME]" at bounding box center [389, 10] width 161 height 21
click at [135, 7] on span "VILLEROY & BOCH WELLNESS NV - ROESELARE" at bounding box center [147, 11] width 109 height 10
click at [234, 11] on div "Site: VILLEROY & BOCH WELLNESS NV - ROESELARE VILLEROY & BOCH WELLNESS NV - ROE…" at bounding box center [337, 10] width 675 height 21
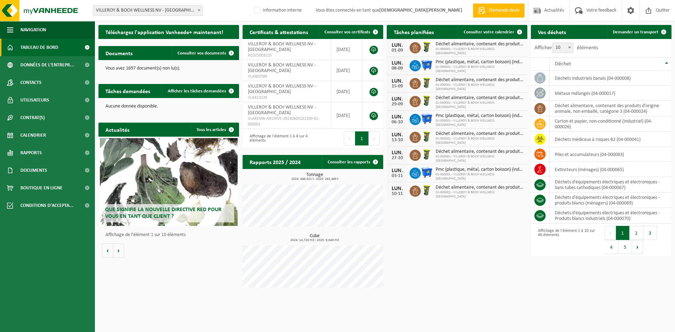
click at [167, 14] on span "VILLEROY & BOCH WELLNESS NV - ROESELARE" at bounding box center [147, 11] width 109 height 10
click at [426, 7] on span "Vous êtes connectés en tant que CHRIST BETTENS" at bounding box center [389, 10] width 161 height 21
click at [667, 7] on span "Quitter" at bounding box center [663, 10] width 18 height 21
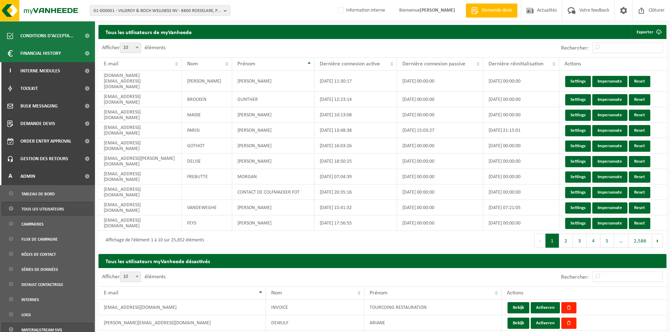
scroll to position [284, 0]
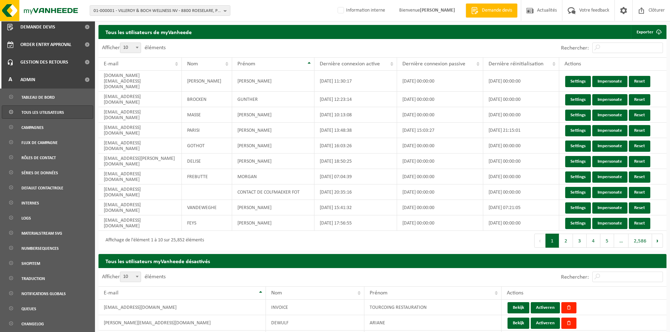
click at [60, 111] on span "Tous les utilisateurs" at bounding box center [42, 112] width 43 height 13
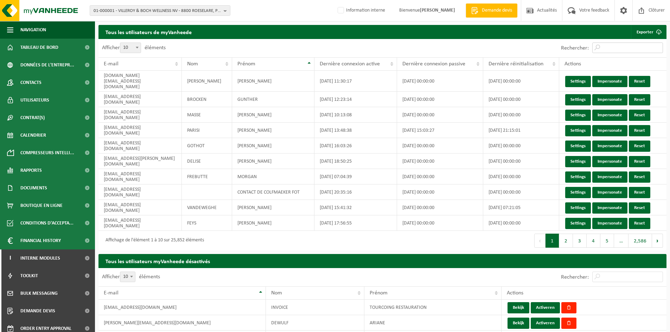
click at [608, 50] on input "Rechercher:" at bounding box center [627, 48] width 71 height 11
paste input "[PERSON_NAME][EMAIL_ADDRESS][DOMAIN_NAME]"
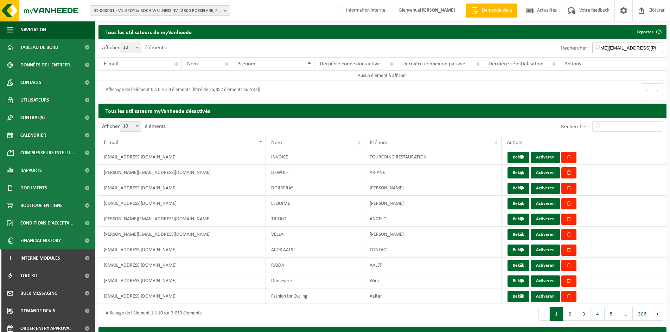
click at [607, 49] on input "[PERSON_NAME][EMAIL_ADDRESS][DOMAIN_NAME]" at bounding box center [627, 48] width 71 height 11
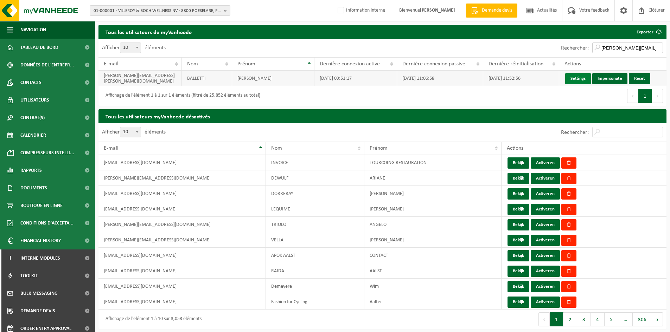
type input "[PERSON_NAME][EMAIL_ADDRESS][DOMAIN_NAME]"
click at [584, 77] on link "Settings" at bounding box center [578, 78] width 26 height 11
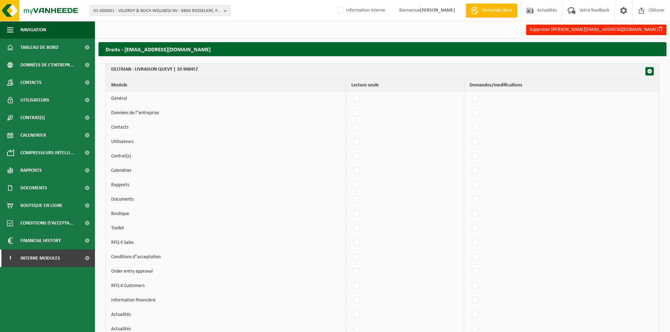
click at [196, 69] on th "DELTRIAN - LIVRAISON QUEVY | 10-908457" at bounding box center [382, 72] width 553 height 16
drag, startPoint x: 201, startPoint y: 70, endPoint x: 178, endPoint y: 67, distance: 23.3
click at [178, 67] on th "DELTRIAN - LIVRAISON QUEVY | 10-908457" at bounding box center [382, 72] width 553 height 16
copy th "10-908457"
click at [207, 9] on span "01-000001 - VILLEROY & BOCH WELLNESS NV - 8800 ROESELARE, POPULIERSTRAAT 1" at bounding box center [157, 11] width 127 height 11
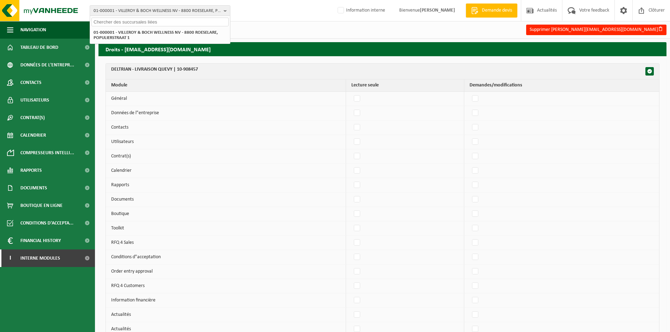
paste input "10-908457"
type input "10-908457"
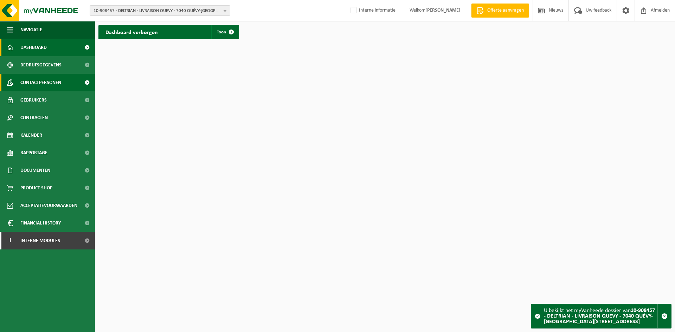
click at [45, 79] on span "Contactpersonen" at bounding box center [40, 83] width 41 height 18
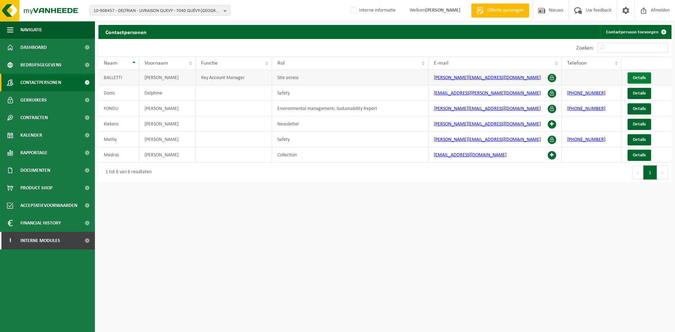
click at [638, 77] on span "Details" at bounding box center [639, 78] width 13 height 5
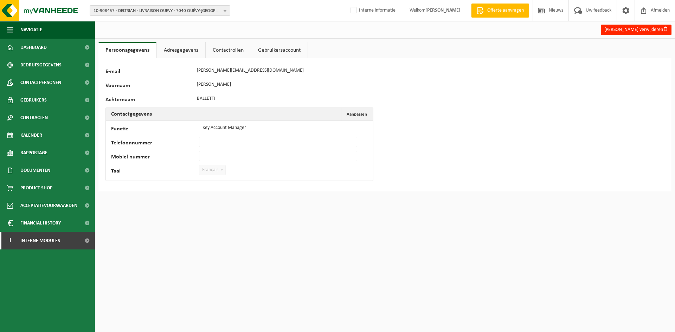
click at [398, 89] on div "60474 E-mail emmanuella.balletti@vanheede.com Voornaam EMMANUELLA Achternaam BA…" at bounding box center [384, 124] width 573 height 133
click at [175, 50] on link "Adresgegevens" at bounding box center [181, 50] width 49 height 16
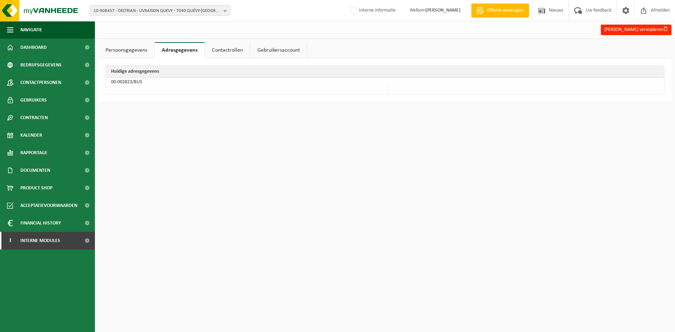
click at [230, 54] on link "Contactrollen" at bounding box center [227, 50] width 45 height 16
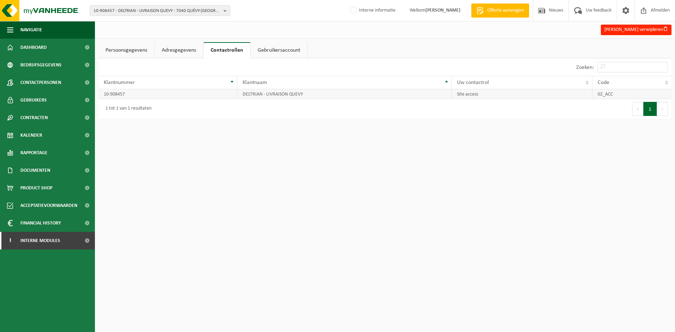
click at [113, 93] on td "10-908457" at bounding box center [167, 94] width 139 height 10
click at [178, 53] on link "Adresgegevens" at bounding box center [179, 50] width 49 height 16
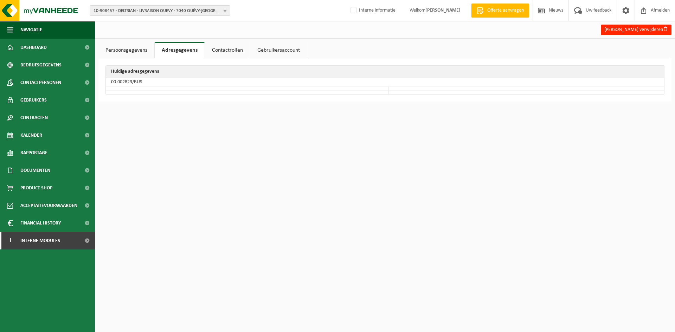
click at [124, 81] on td "00-002823/BUS" at bounding box center [385, 82] width 558 height 9
drag, startPoint x: 131, startPoint y: 81, endPoint x: 109, endPoint y: 79, distance: 22.2
click at [109, 79] on td "00-002823/BUS" at bounding box center [385, 82] width 558 height 9
click at [230, 52] on link "Contactrollen" at bounding box center [227, 50] width 45 height 16
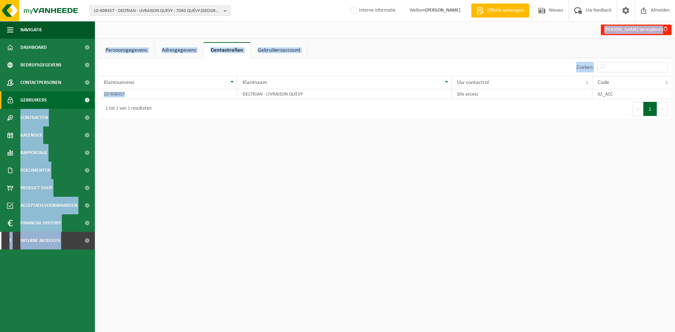
drag, startPoint x: 134, startPoint y: 92, endPoint x: 78, endPoint y: 92, distance: 56.2
click at [78, 92] on div "Navigatie Offerte aanvragen Nieuws Uw feedback Afmelden Dashboard Bedrijfsgegev…" at bounding box center [337, 63] width 675 height 126
click at [171, 83] on div "Klantnummer" at bounding box center [166, 83] width 124 height 6
click at [182, 50] on link "Adresgegevens" at bounding box center [179, 50] width 49 height 16
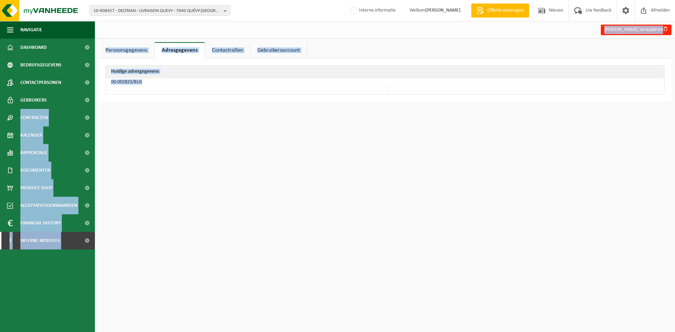
click at [291, 79] on td "00-002823/BUS" at bounding box center [385, 82] width 558 height 9
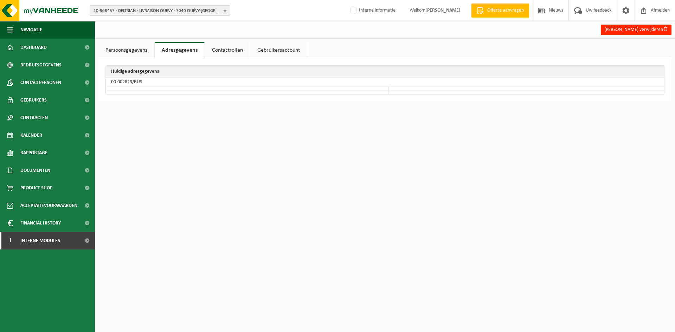
click at [228, 51] on link "Contactrollen" at bounding box center [227, 50] width 45 height 16
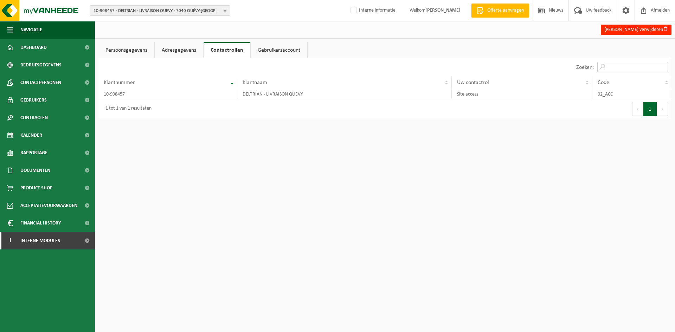
click at [630, 65] on input "Zoeken:" at bounding box center [632, 67] width 71 height 11
click at [572, 153] on html "10-908457 - DELTRIAN - LIVRAISON QUEVY - 7040 QUÉVY-LE-GRAND, RUE DE L'EPINETTE…" at bounding box center [337, 166] width 675 height 332
click at [54, 82] on span "Contactpersonen" at bounding box center [40, 83] width 41 height 18
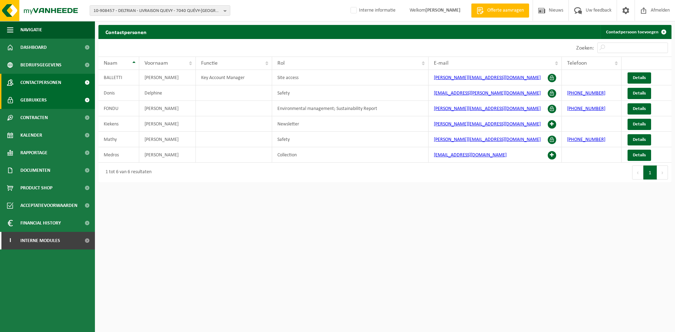
click at [55, 103] on link "Gebruikers" at bounding box center [47, 100] width 95 height 18
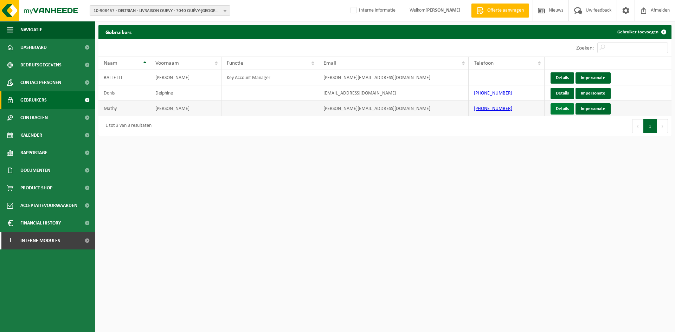
click at [572, 111] on link "Details" at bounding box center [563, 108] width 24 height 11
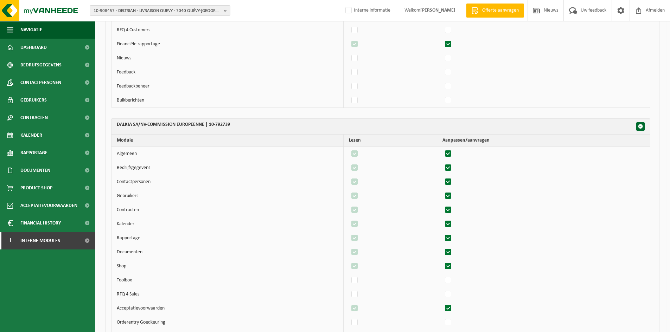
scroll to position [656, 0]
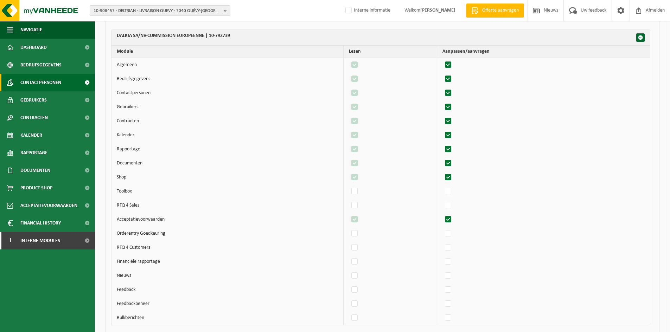
click at [52, 82] on span "Contactpersonen" at bounding box center [40, 83] width 41 height 18
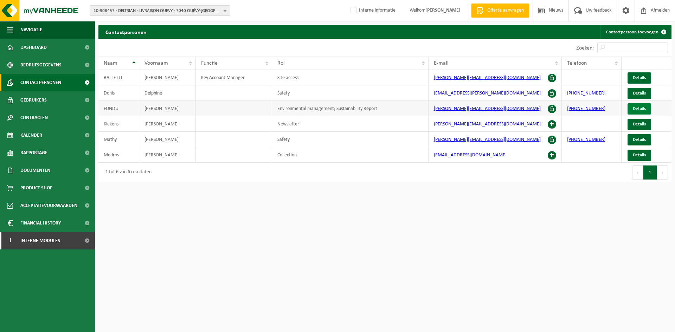
click at [632, 109] on link "Details" at bounding box center [640, 108] width 24 height 11
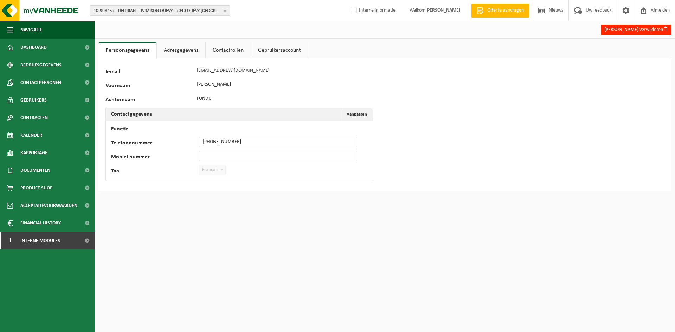
click at [233, 46] on link "Contactrollen" at bounding box center [228, 50] width 45 height 16
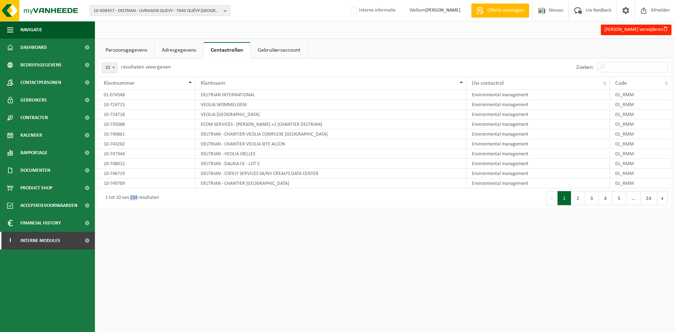
drag, startPoint x: 132, startPoint y: 199, endPoint x: 139, endPoint y: 202, distance: 7.4
click at [139, 201] on div "1 tot 10 van 234 resultaten" at bounding box center [130, 198] width 57 height 13
click at [615, 71] on input "Zoeken:" at bounding box center [632, 67] width 71 height 11
click at [112, 66] on span at bounding box center [113, 67] width 7 height 9
select select "100"
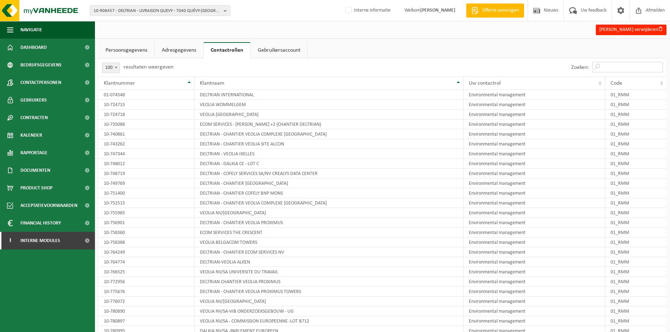
click at [614, 70] on input "Zoeken:" at bounding box center [627, 67] width 71 height 11
type input "RMM"
click at [135, 107] on td "10-724715" at bounding box center [146, 105] width 96 height 10
click at [51, 66] on span "Bedrijfsgegevens" at bounding box center [40, 65] width 41 height 18
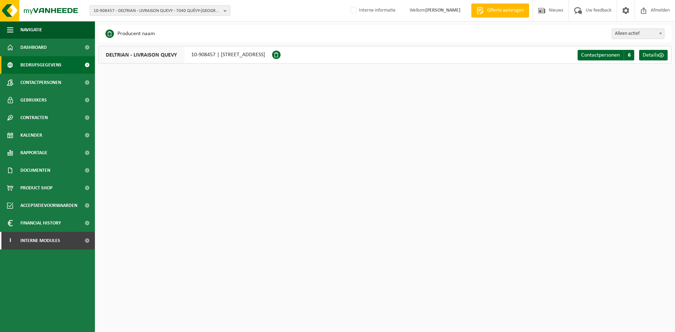
click at [142, 10] on span "10-908457 - DELTRIAN - LIVRAISON QUEVY - 7040 QUÉVY-[GEOGRAPHIC_DATA][STREET_AD…" at bounding box center [157, 11] width 127 height 11
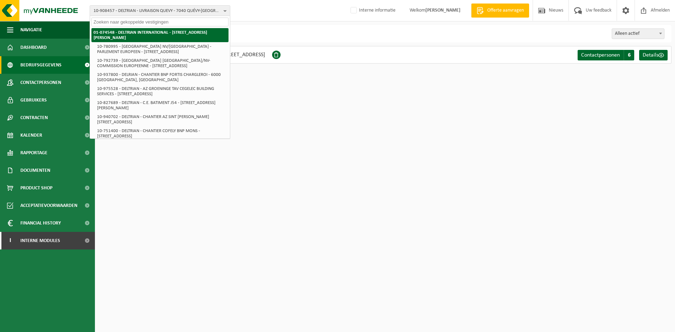
click at [137, 37] on strong "01-074548 - DELTRIAN INTERNATIONAL - [STREET_ADDRESS][PERSON_NAME]" at bounding box center [151, 35] width 114 height 10
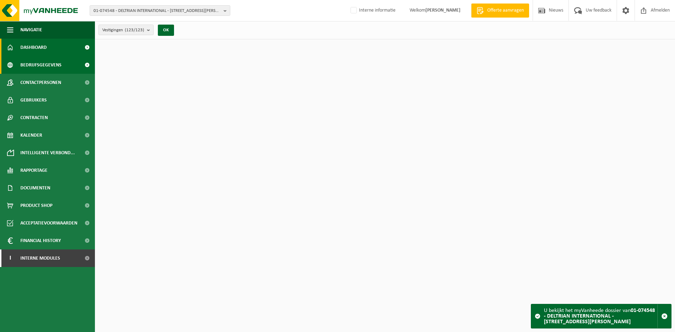
click at [54, 63] on span "Bedrijfsgegevens" at bounding box center [40, 65] width 41 height 18
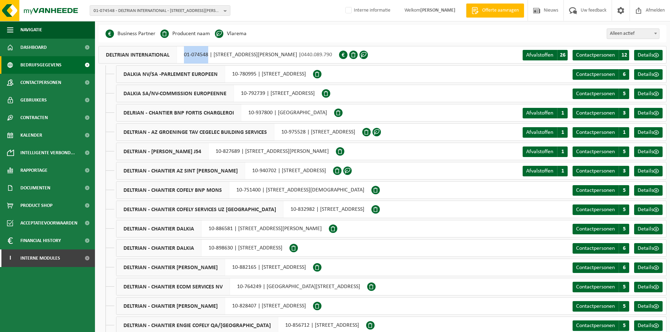
drag, startPoint x: 179, startPoint y: 53, endPoint x: 207, endPoint y: 56, distance: 28.9
click at [207, 56] on div "DELTRIAN INTERNATIONAL 01-074548 | RUE DU BERLAIMONT ZI MARTINROU 21 A, 6220 FL…" at bounding box center [218, 55] width 240 height 18
copy div "01-074548"
click at [51, 84] on span "Contactpersonen" at bounding box center [40, 83] width 41 height 18
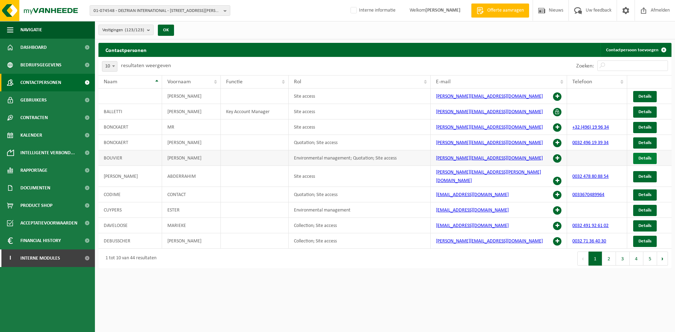
click at [646, 154] on link "Details" at bounding box center [645, 158] width 24 height 11
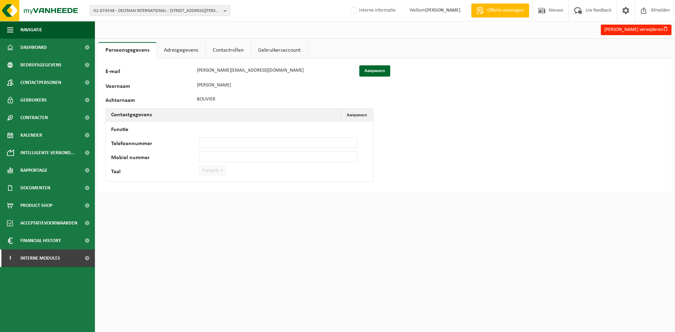
click at [245, 44] on link "Contactrollen" at bounding box center [228, 50] width 45 height 16
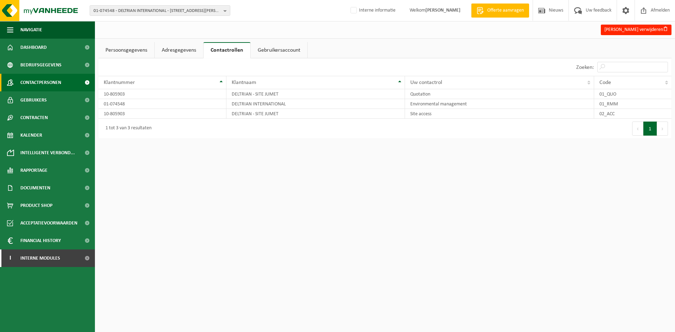
click at [42, 82] on span "Contactpersonen" at bounding box center [40, 83] width 41 height 18
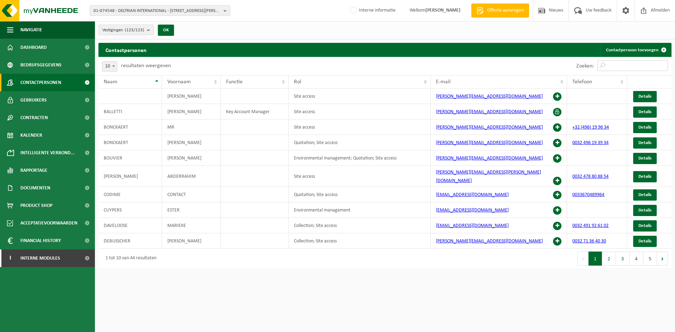
click at [613, 66] on input "Zoeken:" at bounding box center [632, 65] width 71 height 11
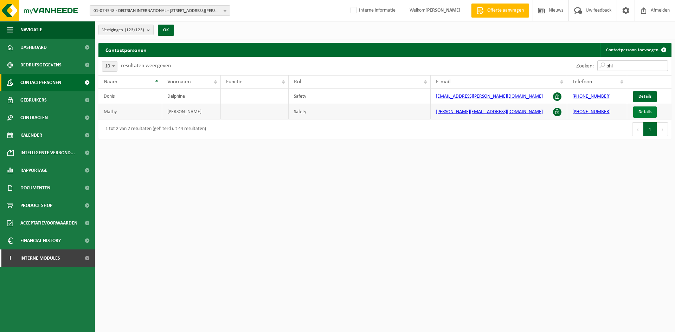
type input "phi"
click at [636, 111] on link "Details" at bounding box center [645, 112] width 24 height 11
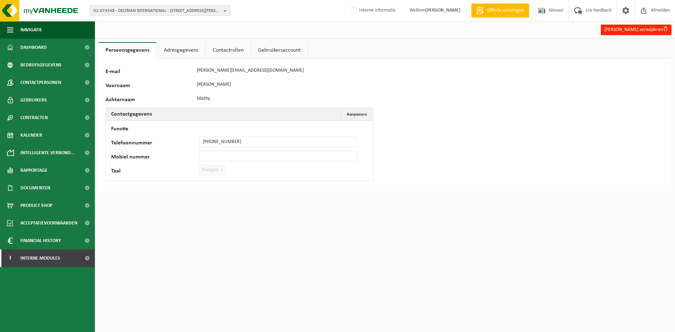
click at [214, 44] on link "Contactrollen" at bounding box center [228, 50] width 45 height 16
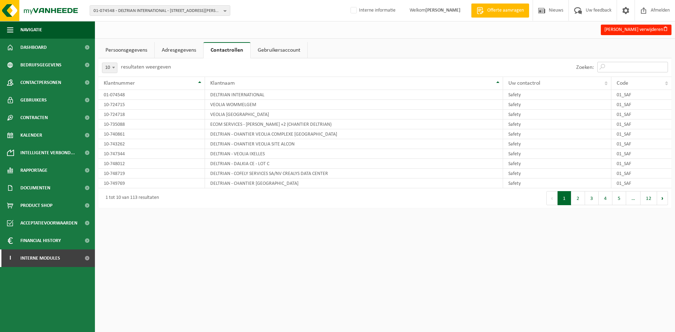
click at [636, 65] on input "Zoeken:" at bounding box center [632, 67] width 71 height 11
click at [113, 64] on span at bounding box center [113, 67] width 7 height 9
select select "100"
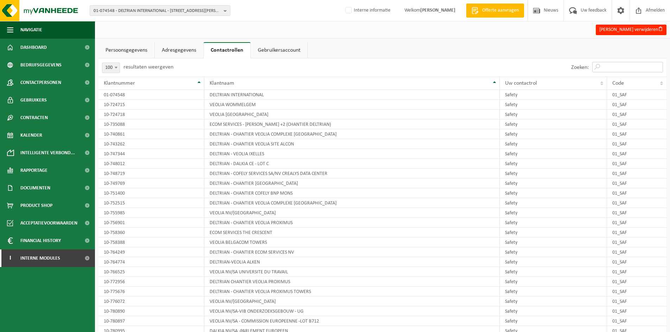
click at [631, 63] on input "Zoeken:" at bounding box center [627, 67] width 71 height 11
paste input "01-074548"
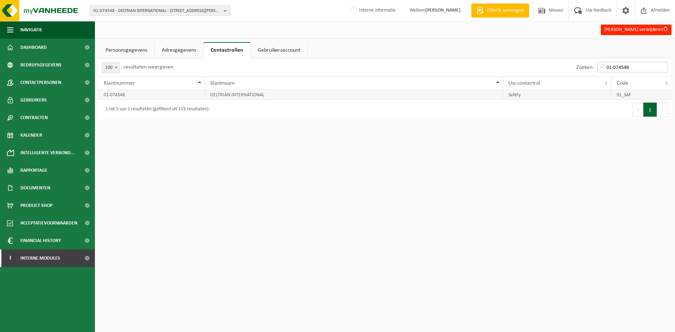
type input "01-074548"
drag, startPoint x: 615, startPoint y: 95, endPoint x: 637, endPoint y: 95, distance: 22.5
click at [637, 95] on td "01_SAF" at bounding box center [641, 95] width 60 height 10
drag, startPoint x: 124, startPoint y: 96, endPoint x: 96, endPoint y: 93, distance: 28.7
click at [95, 95] on div "Persoonsgegevens Adresgegevens Contactrollen Gebruikersaccount 97027 E-mail phi…" at bounding box center [385, 82] width 580 height 81
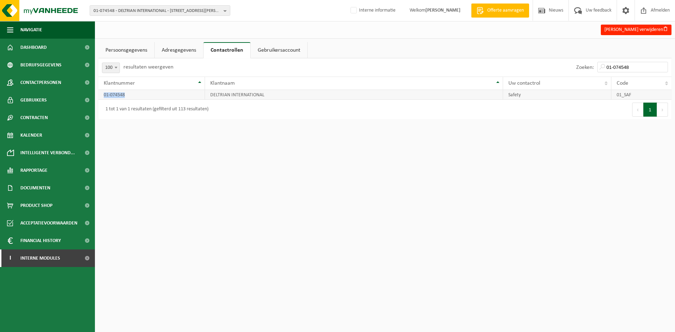
click at [580, 94] on td "Safety" at bounding box center [557, 95] width 108 height 10
drag, startPoint x: 635, startPoint y: 97, endPoint x: 612, endPoint y: 96, distance: 22.9
click at [612, 96] on td "01_SAF" at bounding box center [641, 95] width 60 height 10
click at [51, 67] on span "Bedrijfsgegevens" at bounding box center [40, 65] width 41 height 18
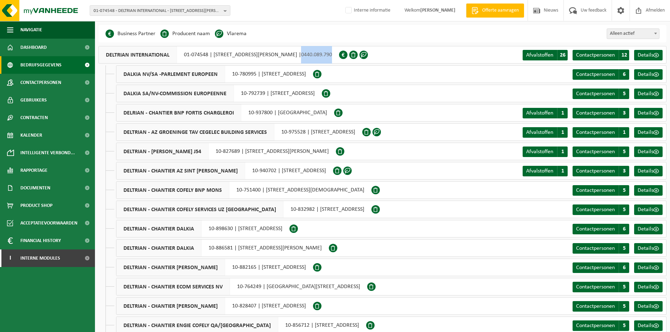
drag, startPoint x: 351, startPoint y: 52, endPoint x: 391, endPoint y: 58, distance: 40.1
click at [391, 58] on div "DELTRIAN INTERNATIONAL 01-074548 | RUE DU BERLAIMONT ZI MARTINROU 21 A, 6220 FL…" at bounding box center [382, 55] width 568 height 18
click at [332, 53] on span "0440.089.790" at bounding box center [316, 55] width 31 height 6
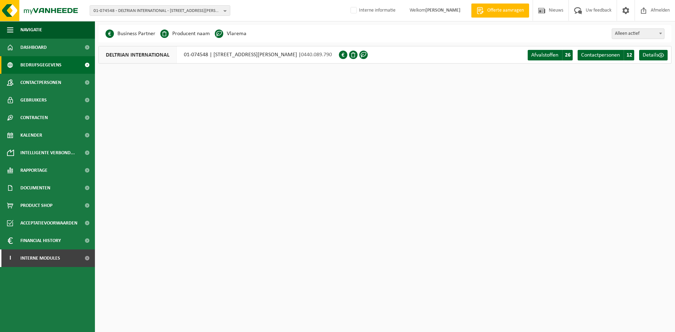
click at [332, 53] on span "0440.089.790" at bounding box center [316, 55] width 31 height 6
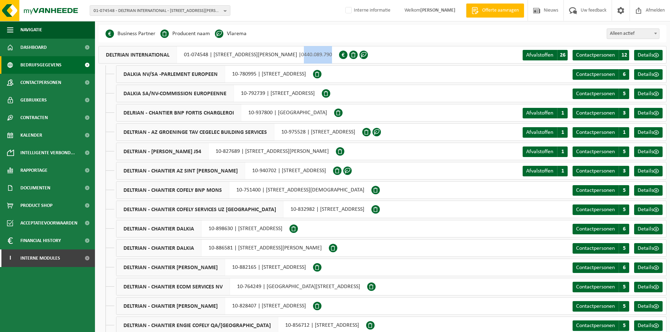
drag, startPoint x: 352, startPoint y: 53, endPoint x: 383, endPoint y: 56, distance: 31.4
click at [339, 56] on div "DELTRIAN INTERNATIONAL 01-074548 | RUE DU BERLAIMONT ZI MARTINROU 21 A, 6220 FL…" at bounding box center [218, 55] width 240 height 18
click at [131, 54] on span "DELTRIAN INTERNATIONAL" at bounding box center [138, 54] width 78 height 17
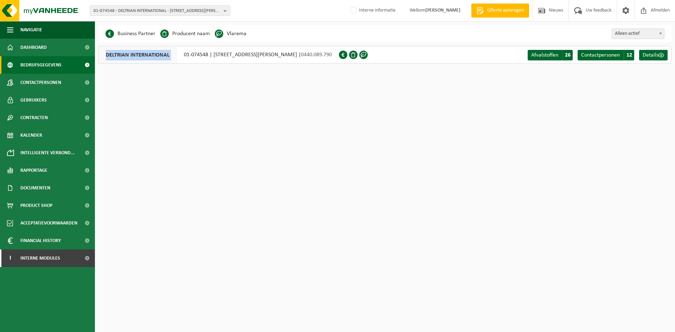
click at [136, 56] on span "DELTRIAN INTERNATIONAL" at bounding box center [138, 54] width 78 height 17
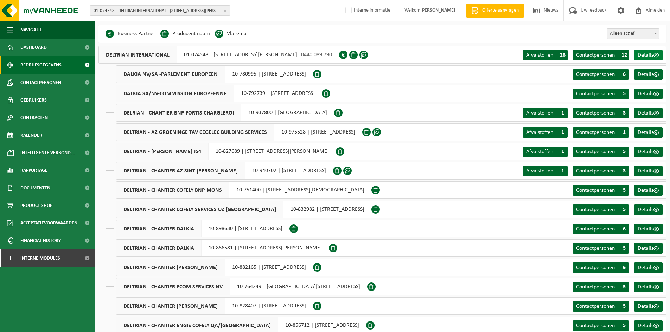
click at [657, 57] on span at bounding box center [656, 55] width 6 height 6
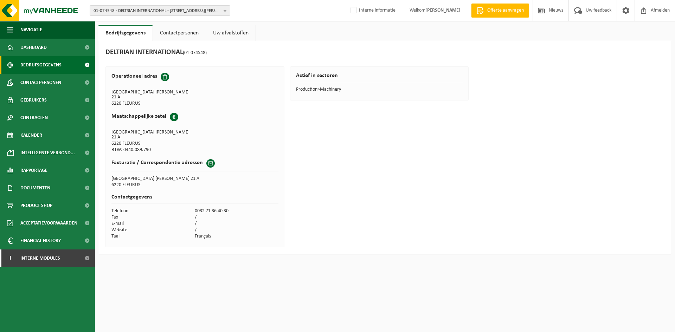
click at [49, 62] on span "Bedrijfsgegevens" at bounding box center [40, 65] width 41 height 18
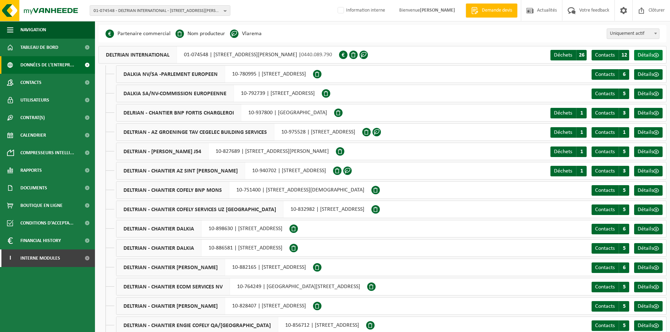
click at [647, 57] on span "Détails" at bounding box center [645, 55] width 16 height 6
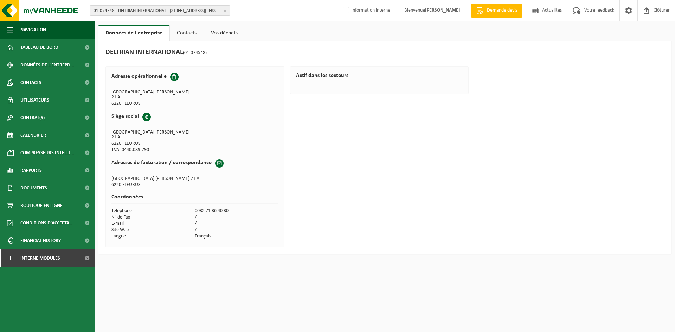
click at [224, 35] on link "Vos déchets" at bounding box center [224, 33] width 41 height 16
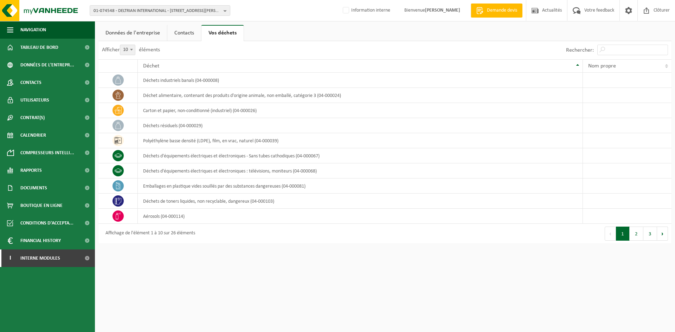
click at [189, 30] on link "Contacts" at bounding box center [184, 33] width 34 height 16
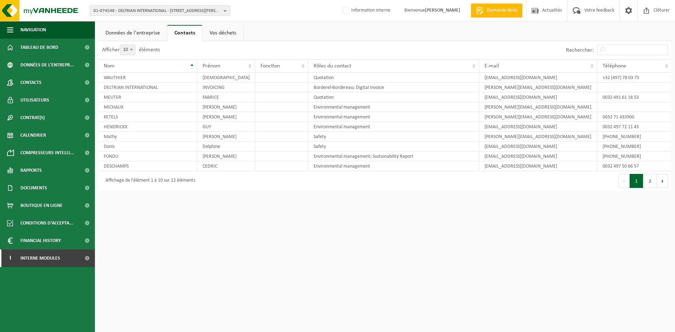
click at [140, 28] on link "Données de l'entreprise" at bounding box center [132, 33] width 69 height 16
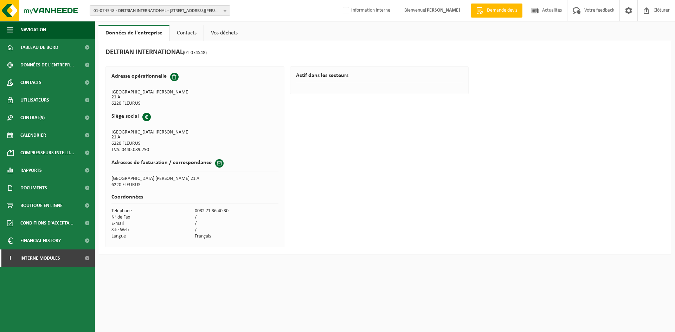
click at [175, 27] on link "Contacts" at bounding box center [187, 33] width 34 height 16
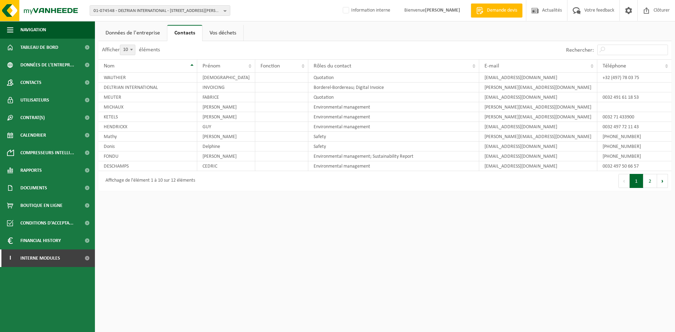
click at [223, 32] on link "Vos déchets" at bounding box center [222, 33] width 41 height 16
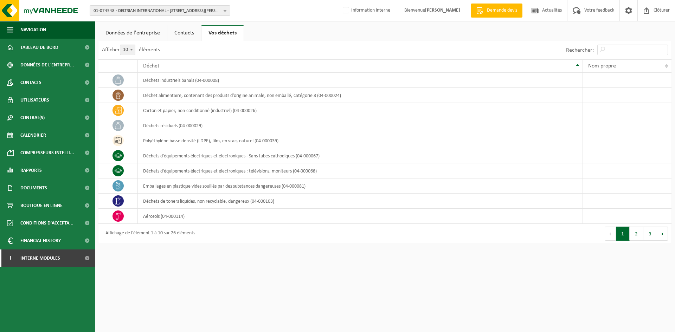
click at [188, 28] on link "Contacts" at bounding box center [184, 33] width 34 height 16
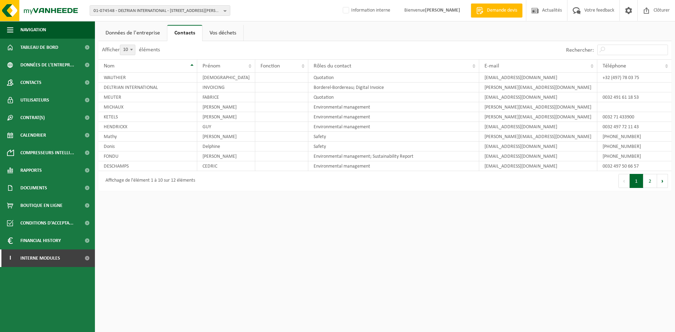
click at [114, 29] on link "Données de l'entreprise" at bounding box center [132, 33] width 69 height 16
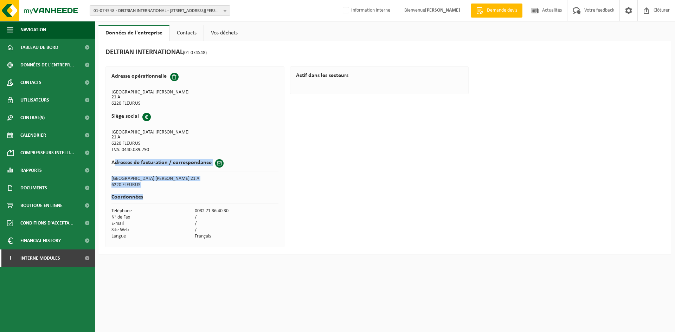
drag, startPoint x: 111, startPoint y: 162, endPoint x: 242, endPoint y: 191, distance: 133.9
click at [242, 191] on div "Adresse [STREET_ADDRESS] FLEURUS Siège social Business [STREET_ADDRESS] TVA: 04…" at bounding box center [194, 156] width 179 height 181
click at [65, 67] on span "Données de l'entrepr..." at bounding box center [47, 65] width 54 height 18
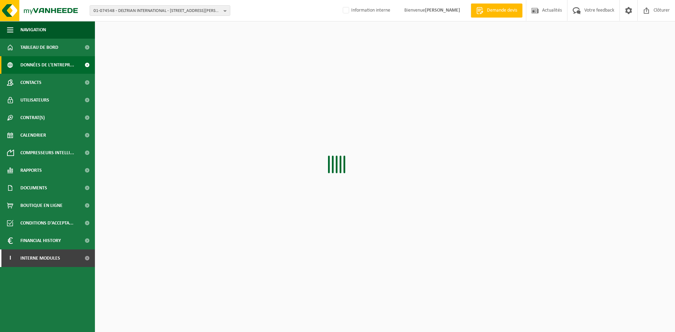
click at [138, 12] on span "01-074548 - DELTRIAN INTERNATIONAL - [STREET_ADDRESS][PERSON_NAME]" at bounding box center [157, 11] width 127 height 11
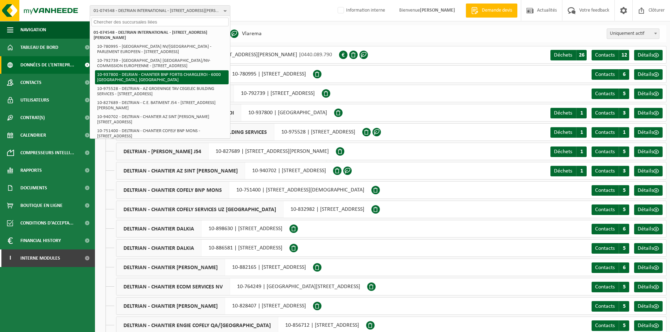
click at [134, 73] on li "10-937800 - DELRIAN - CHANTIER BNP FORTIS CHARGLEROI - 6000 [GEOGRAPHIC_DATA], …" at bounding box center [162, 77] width 134 height 14
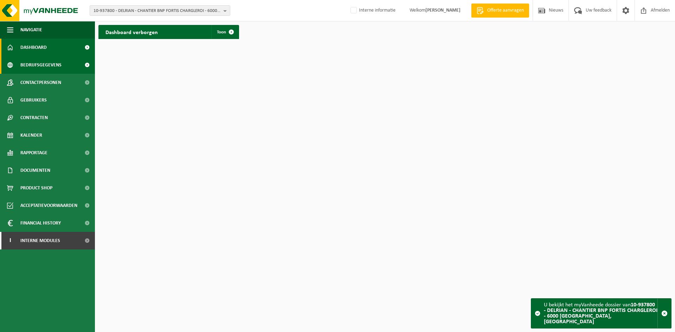
click at [49, 66] on span "Bedrijfsgegevens" at bounding box center [40, 65] width 41 height 18
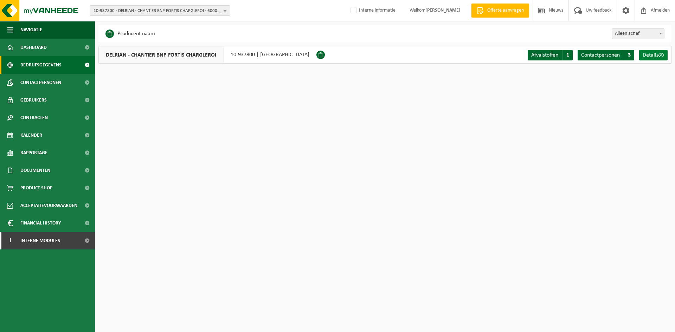
click at [656, 57] on span "Details" at bounding box center [651, 55] width 16 height 6
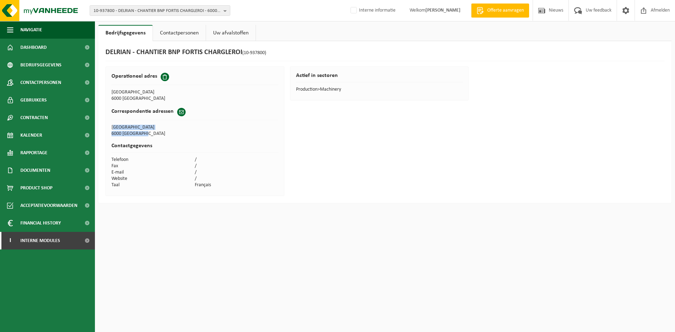
drag, startPoint x: 111, startPoint y: 126, endPoint x: 156, endPoint y: 137, distance: 46.2
click at [156, 137] on tbody "Correspondentie adressen Invoice [GEOGRAPHIC_DATA]" at bounding box center [194, 120] width 167 height 33
click at [175, 33] on link "Contactpersonen" at bounding box center [179, 33] width 53 height 16
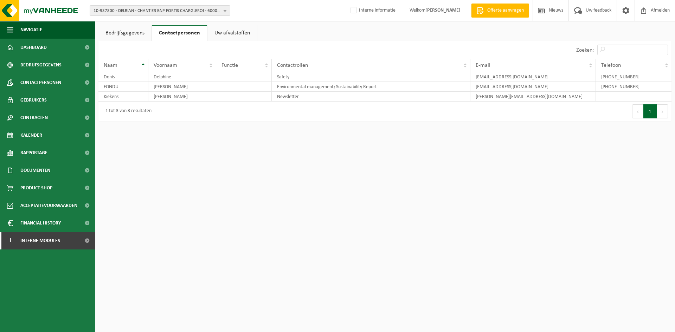
click at [234, 34] on link "Uw afvalstoffen" at bounding box center [232, 33] width 50 height 16
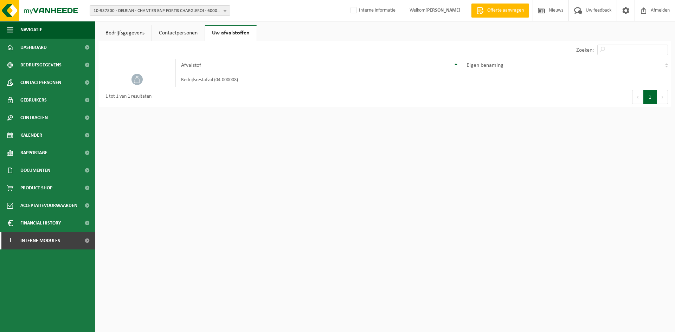
click at [142, 30] on link "Bedrijfsgegevens" at bounding box center [124, 33] width 53 height 16
